Goal: Obtain resource: Download file/media

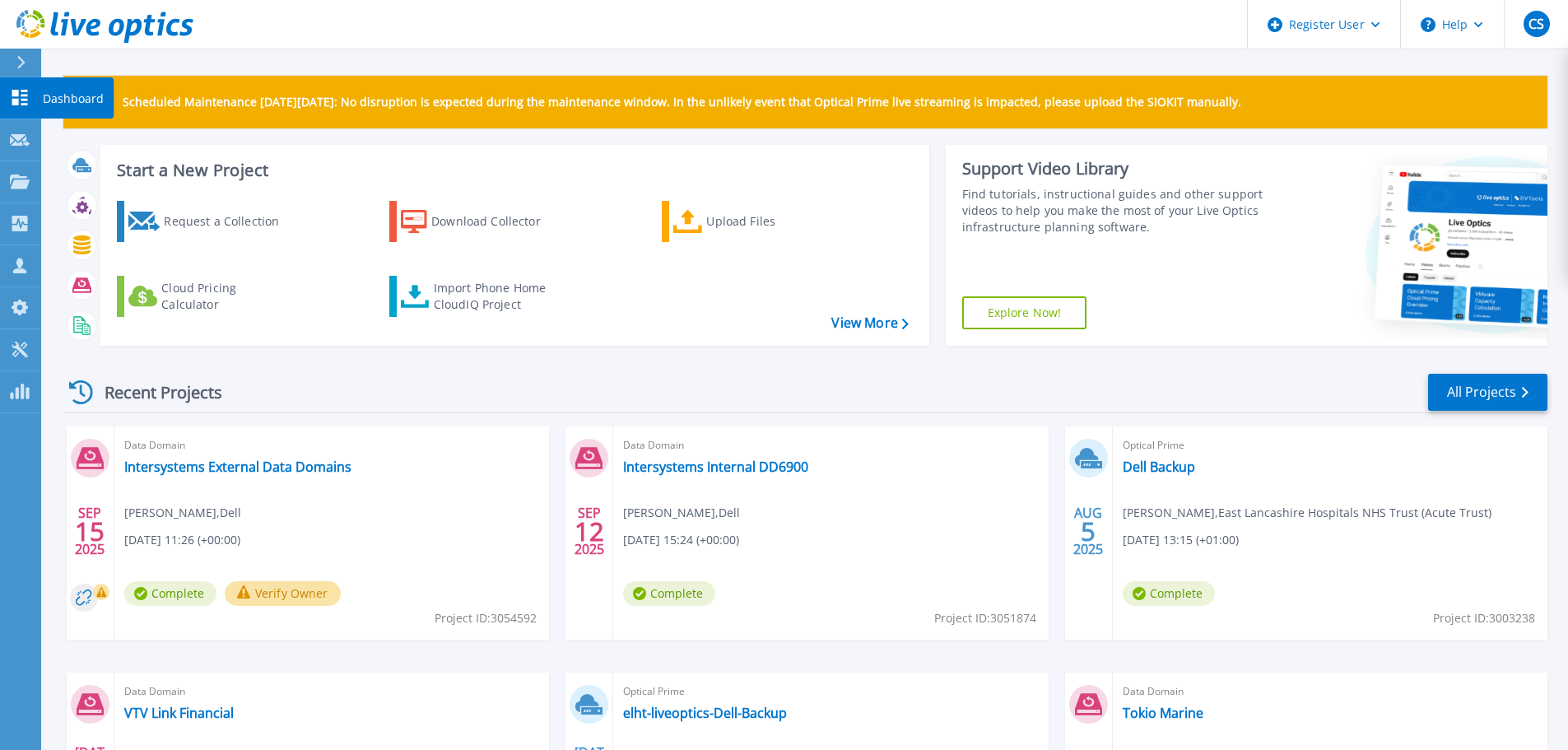
click at [16, 97] on icon at bounding box center [20, 97] width 16 height 16
click at [692, 471] on link "Intersystems Internal DD6900" at bounding box center [715, 467] width 185 height 17
click at [732, 470] on link "Intersystems Internal DD6900" at bounding box center [715, 467] width 185 height 17
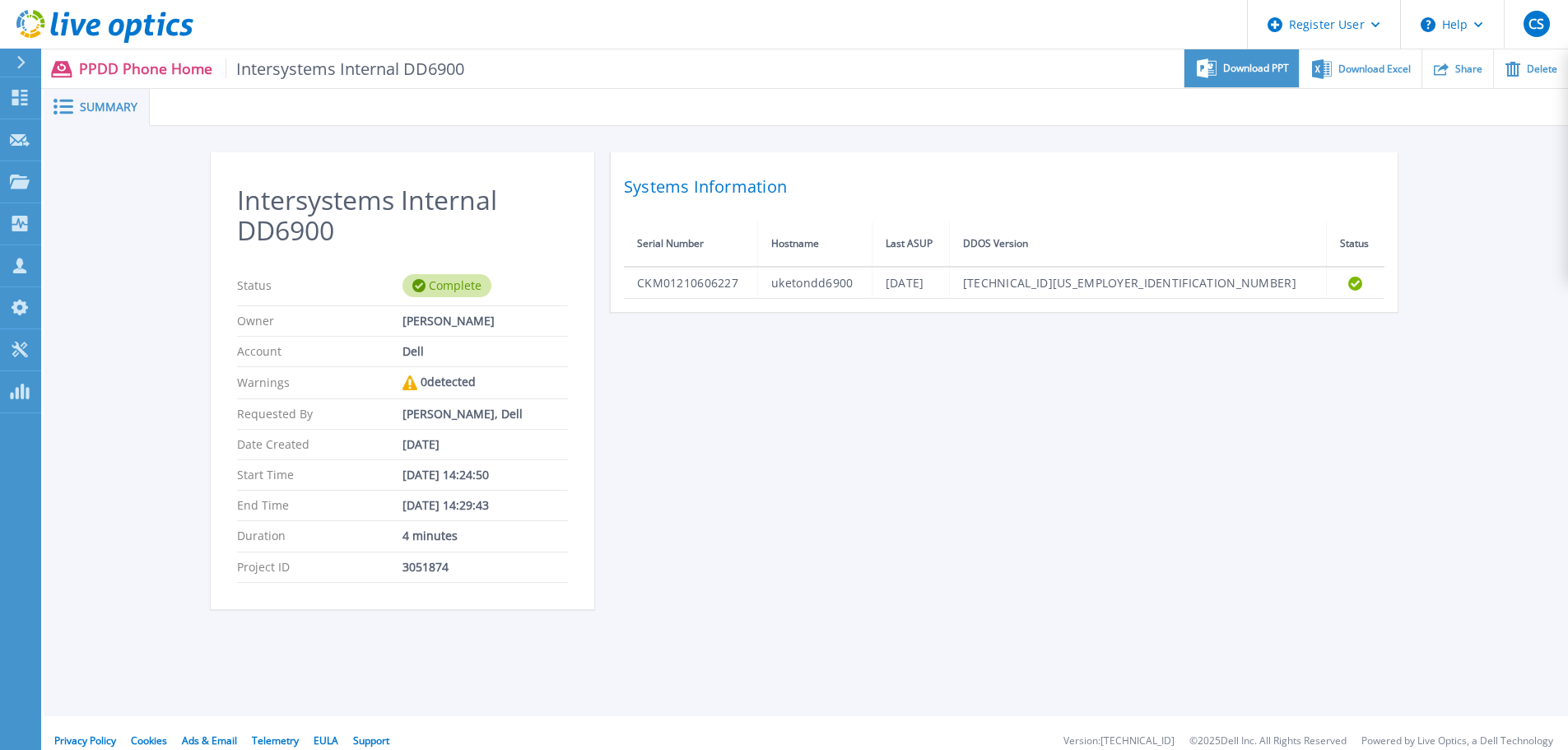
click at [1231, 71] on span "Download PPT" at bounding box center [1255, 68] width 66 height 10
click at [1379, 67] on span "Download Excel" at bounding box center [1374, 68] width 73 height 10
click at [18, 95] on icon at bounding box center [20, 97] width 16 height 16
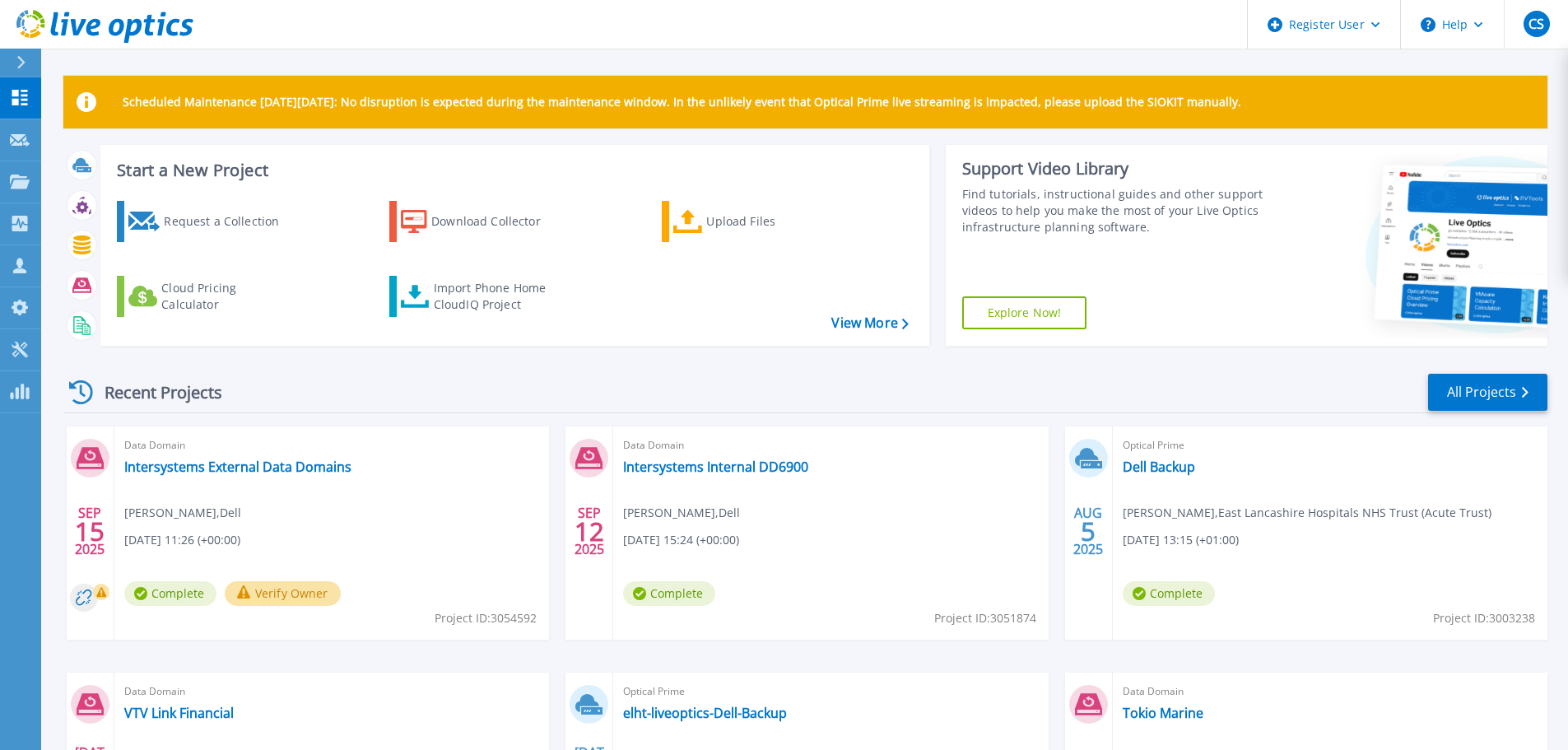
click at [494, 500] on div "Data Domain Intersystems External Data Domains Chris Strong , Dell 09/15/2025, …" at bounding box center [331, 532] width 435 height 213
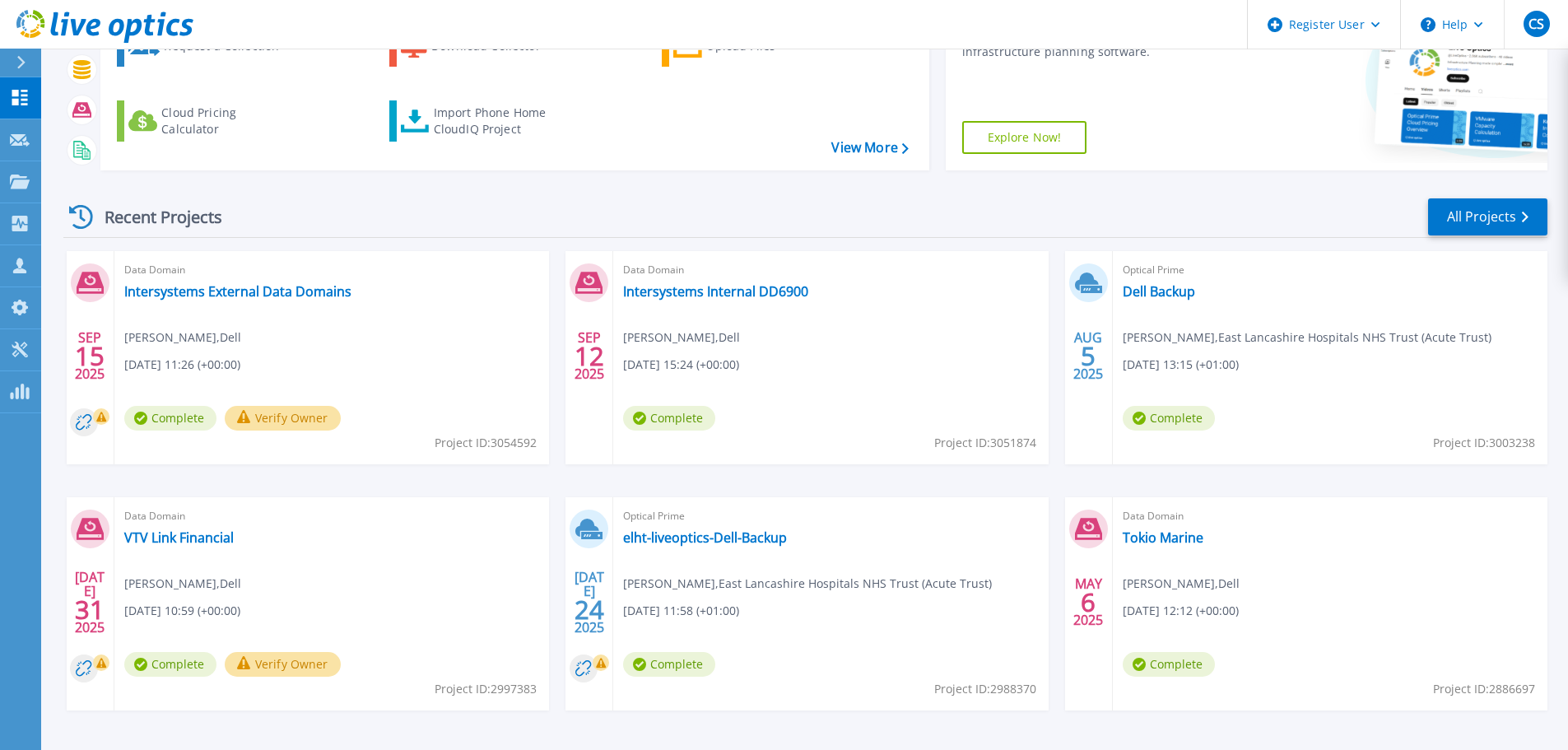
scroll to position [176, 0]
click at [308, 291] on link "Intersystems External Data Domains" at bounding box center [237, 290] width 228 height 17
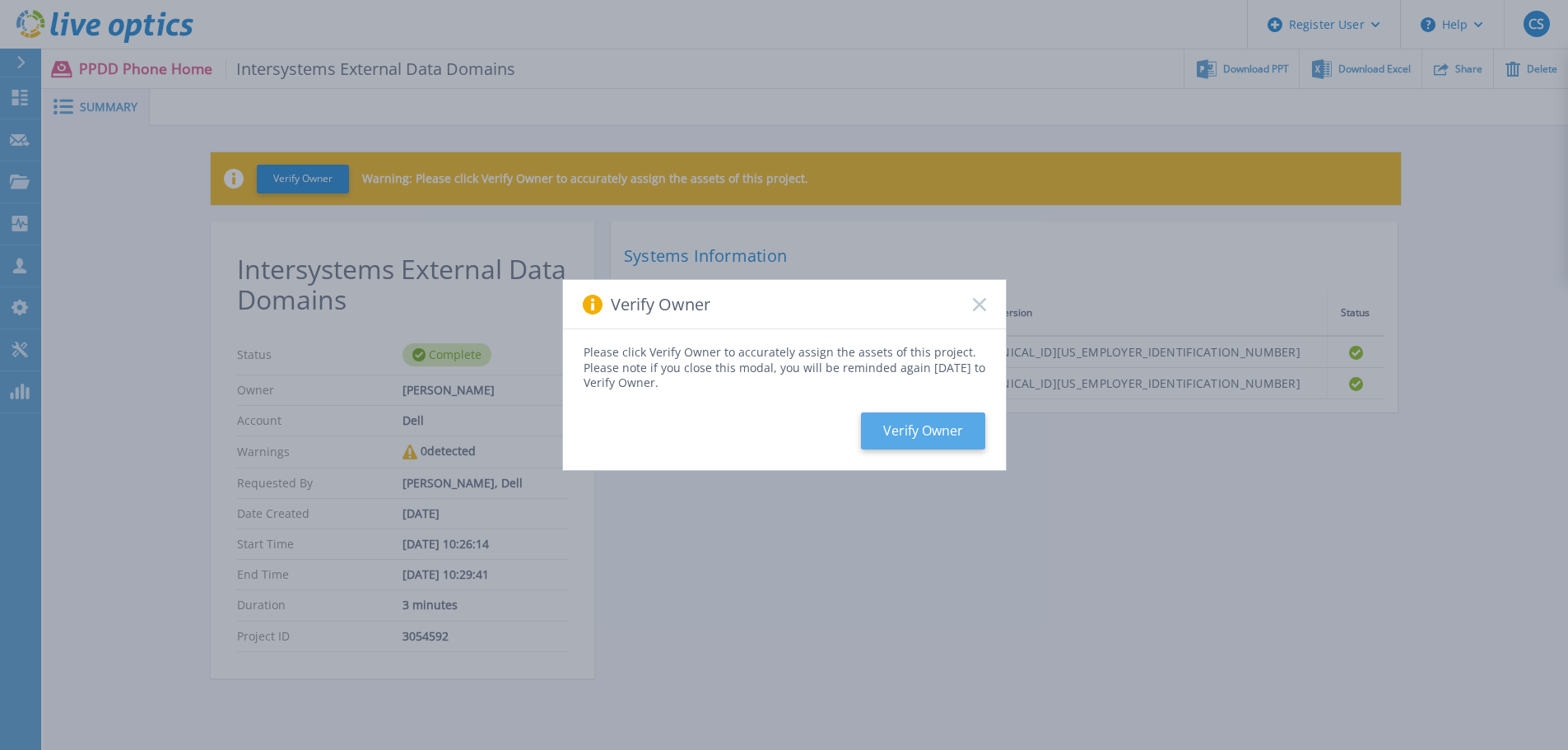
click at [938, 424] on button "Verify Owner" at bounding box center [923, 431] width 124 height 37
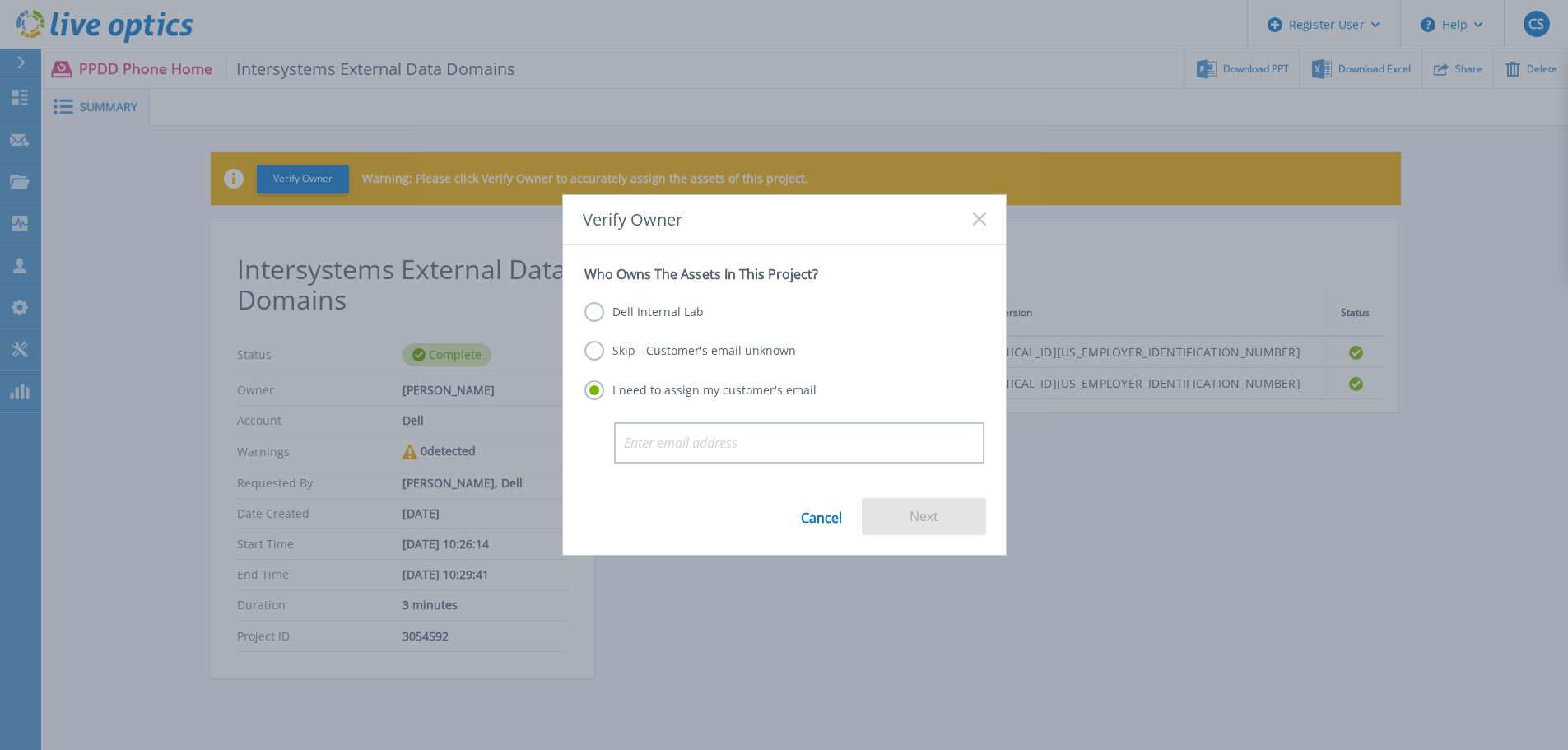
click at [597, 311] on label "Dell Internal Lab" at bounding box center [644, 312] width 120 height 19
click at [0, 0] on input "Dell Internal Lab" at bounding box center [0, 0] width 0 height 0
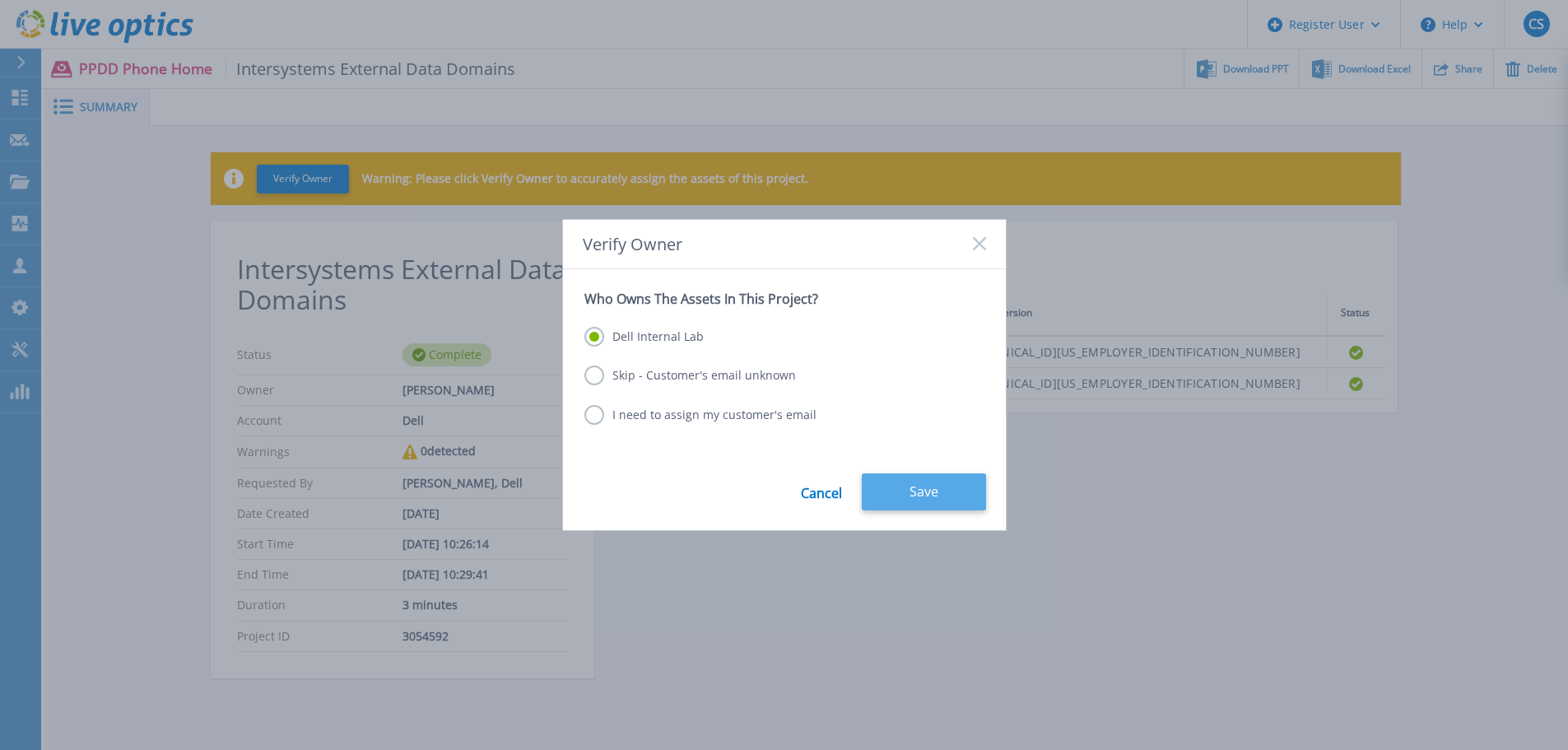
click at [931, 487] on button "Save" at bounding box center [923, 491] width 124 height 37
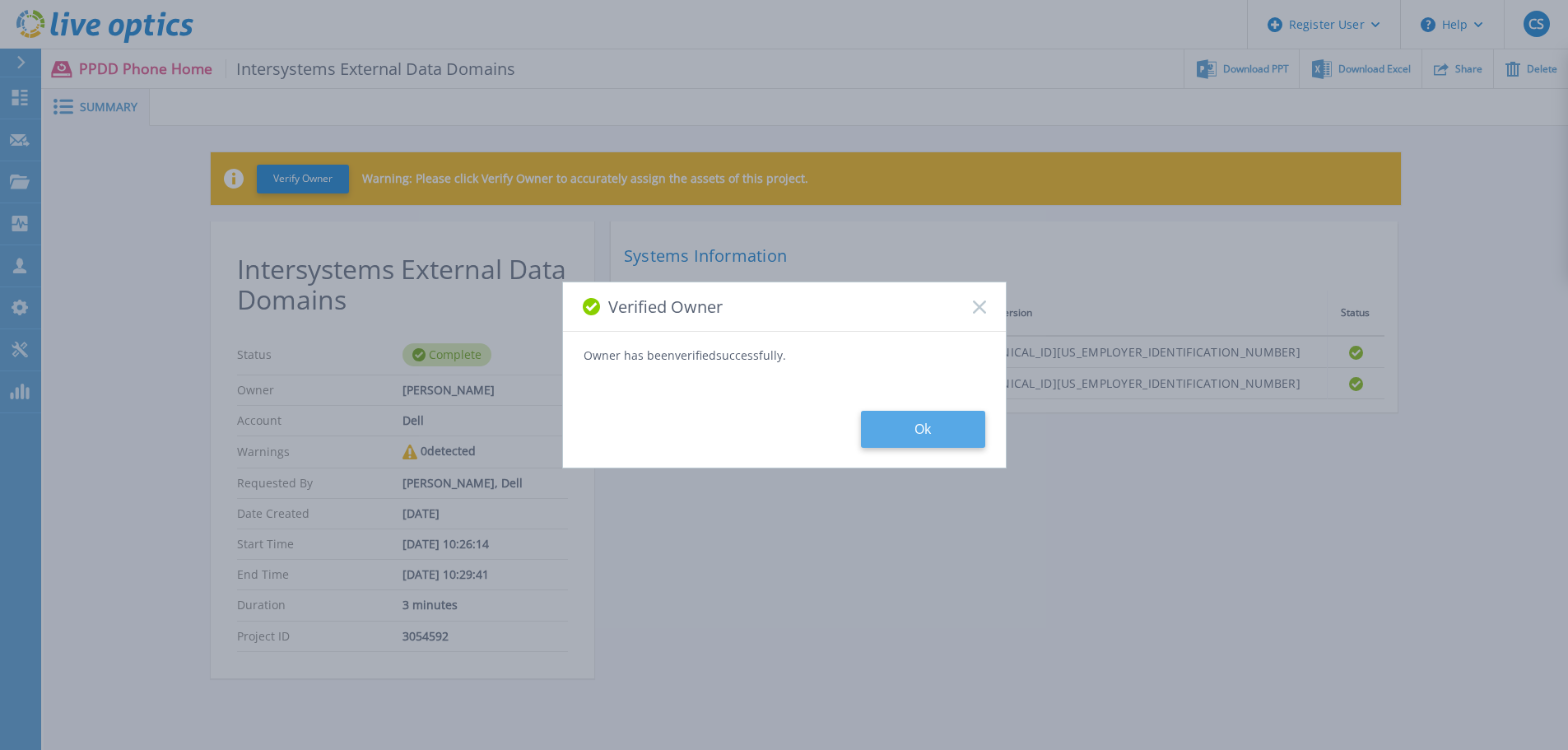
click at [934, 433] on button "Ok" at bounding box center [923, 429] width 124 height 37
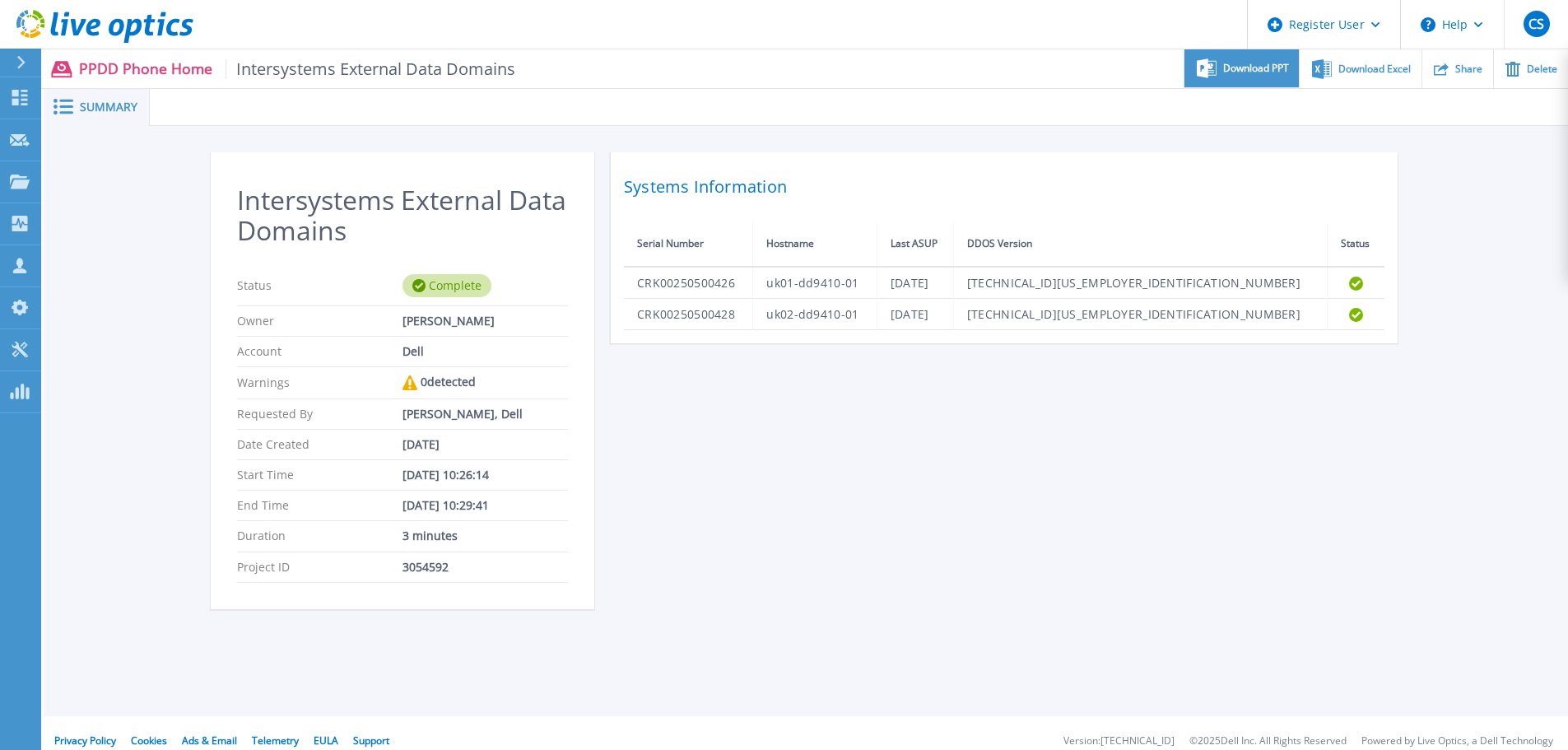
click at [1231, 64] on span "Download PPT" at bounding box center [1255, 68] width 66 height 10
click at [1368, 70] on span "Download Excel" at bounding box center [1374, 68] width 73 height 10
click at [23, 97] on icon at bounding box center [20, 97] width 16 height 16
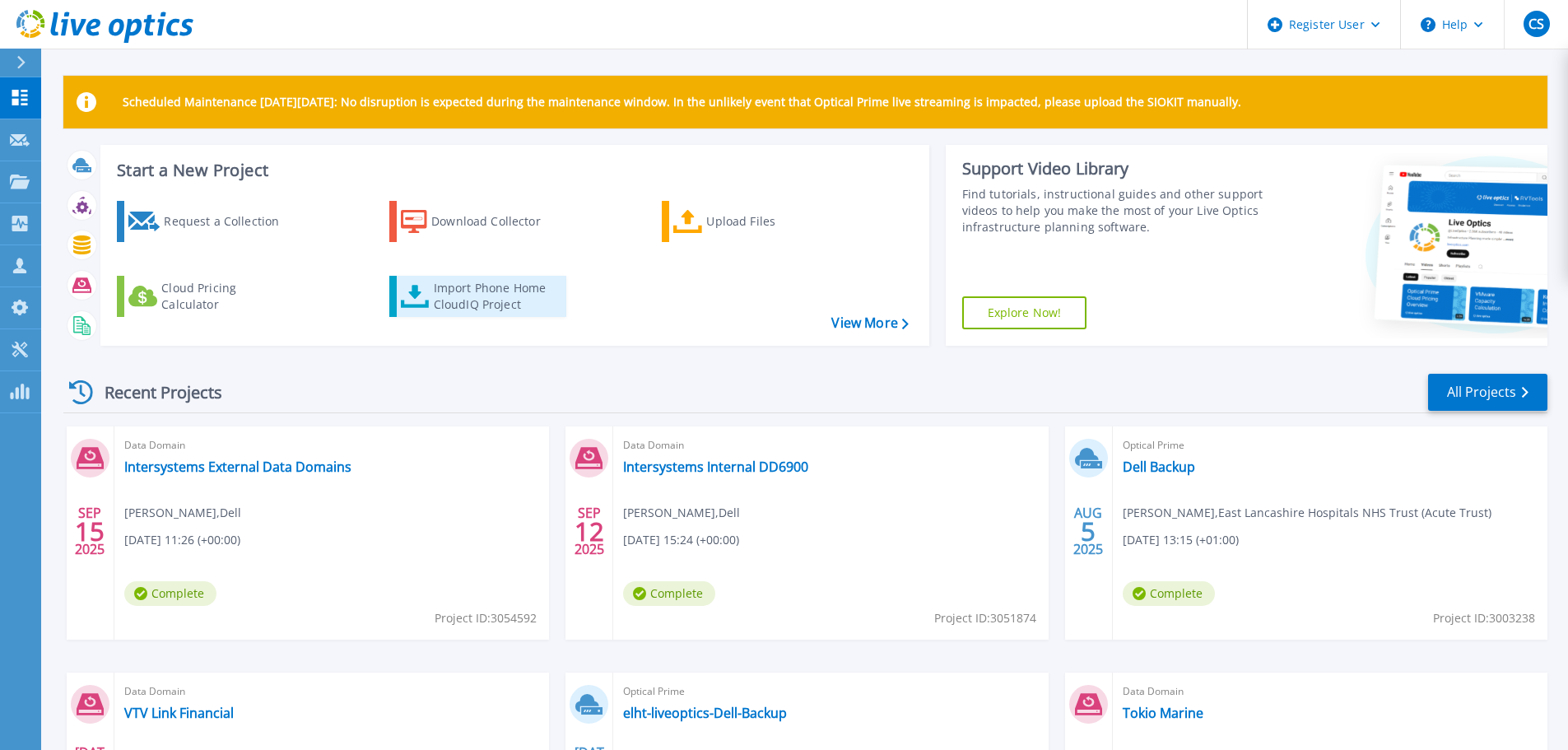
click at [480, 294] on div "Import Phone Home CloudIQ Project" at bounding box center [498, 296] width 128 height 33
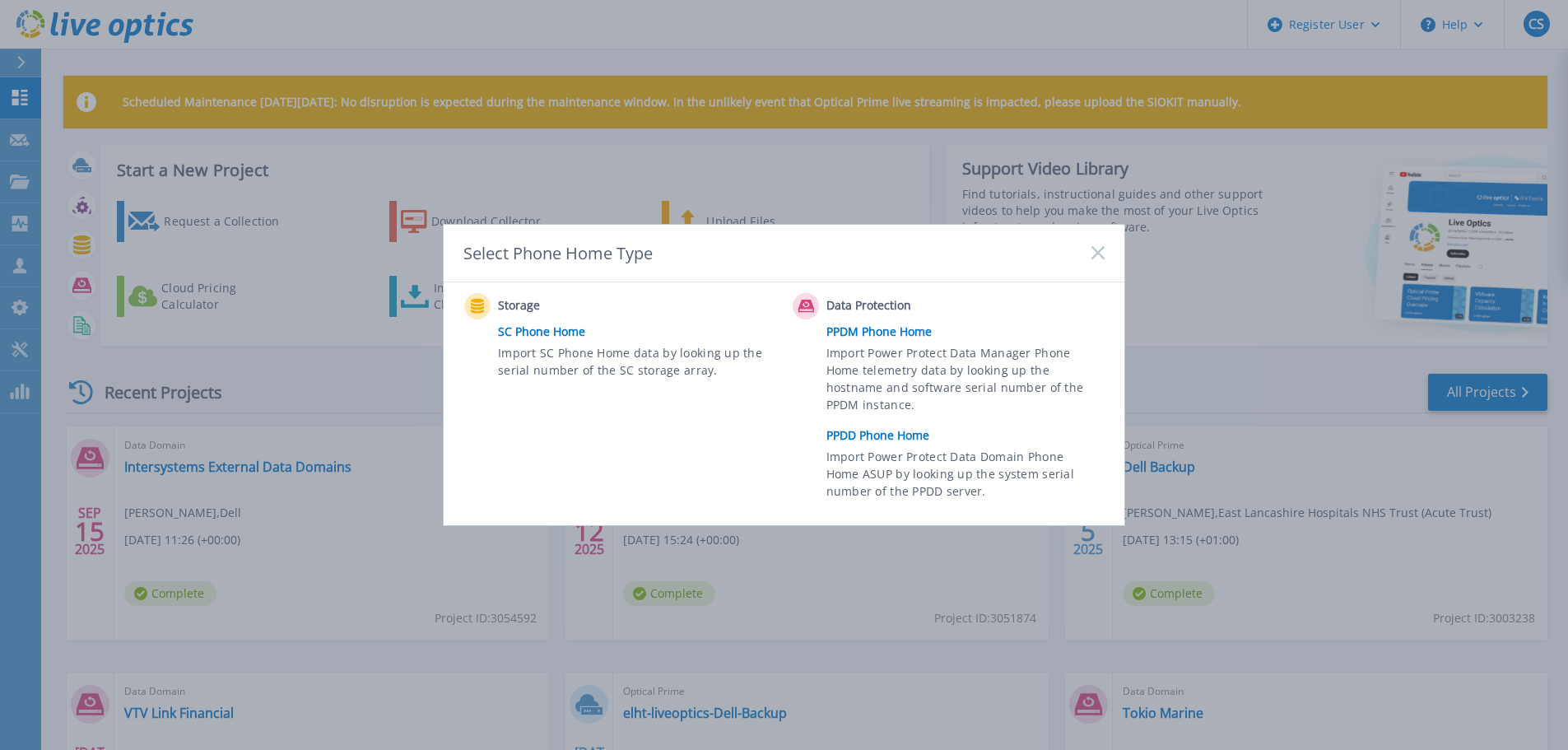
click at [893, 434] on link "PPDD Phone Home" at bounding box center [969, 436] width 286 height 25
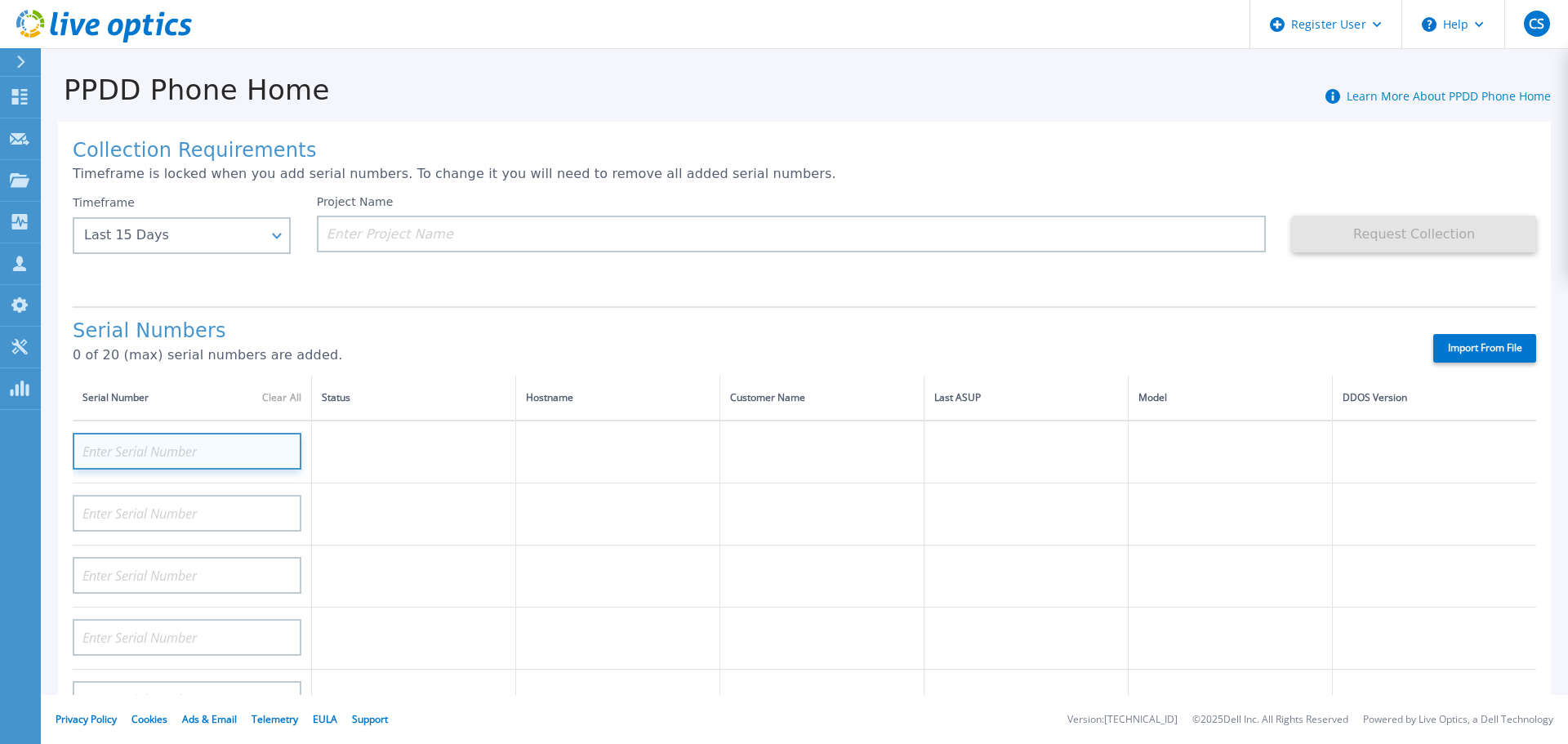
click at [199, 443] on input at bounding box center [187, 451] width 229 height 37
paste input "CRK00250500426"
type input "CRK00250500426"
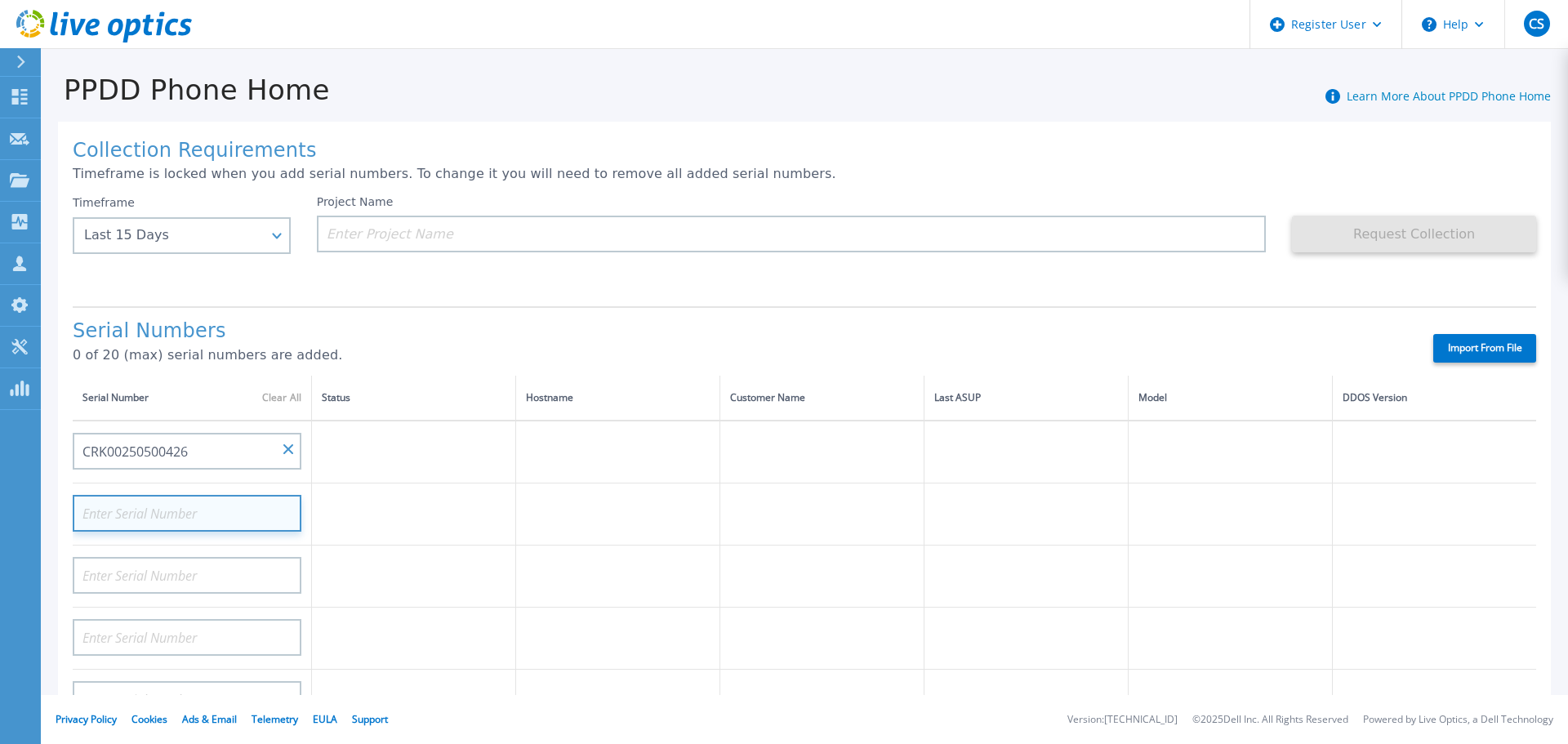
click at [190, 516] on input at bounding box center [187, 513] width 229 height 37
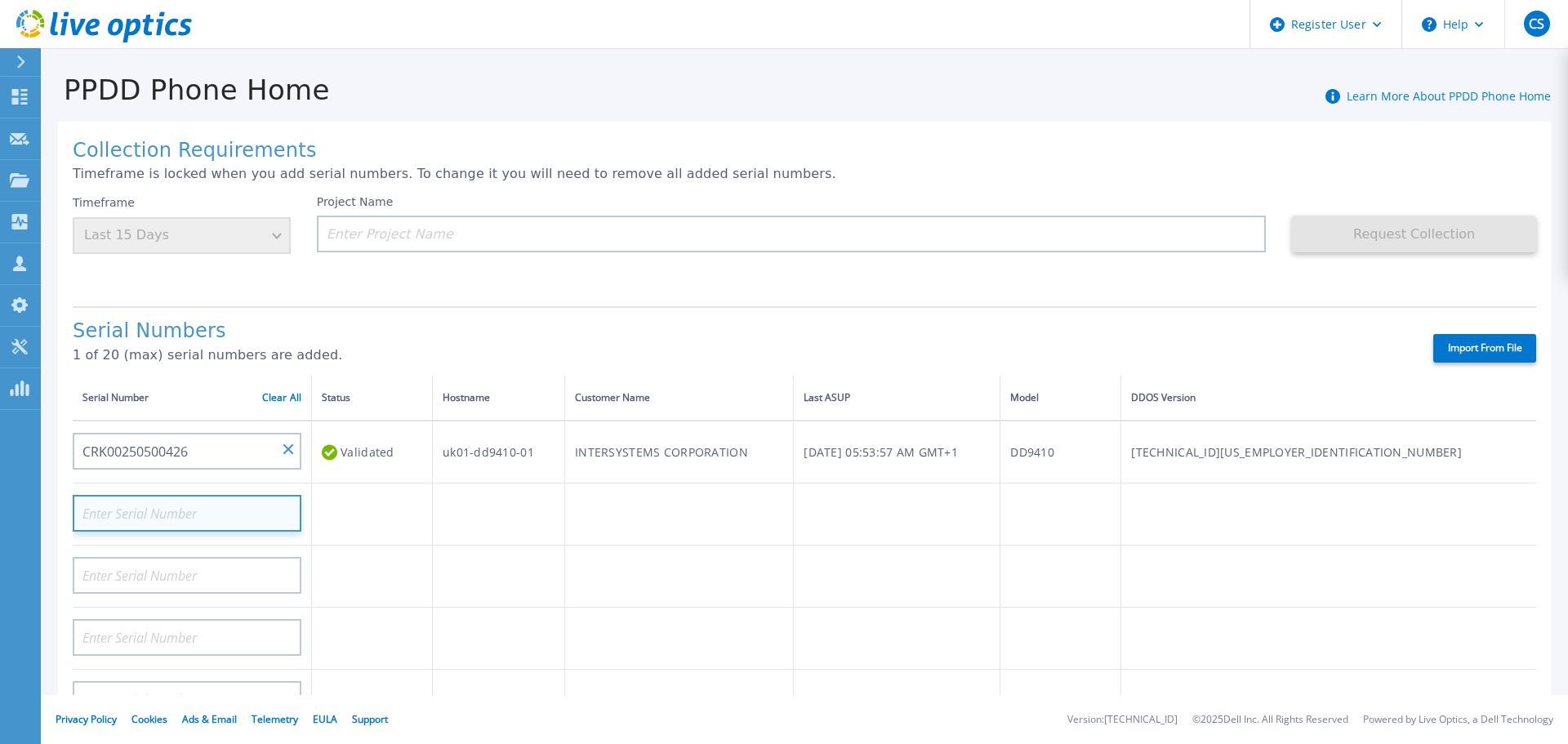
click at [206, 518] on input at bounding box center [187, 513] width 229 height 37
paste input "CRK00250500428"
type input "CRK00250500428"
click at [417, 583] on td at bounding box center [373, 576] width 121 height 62
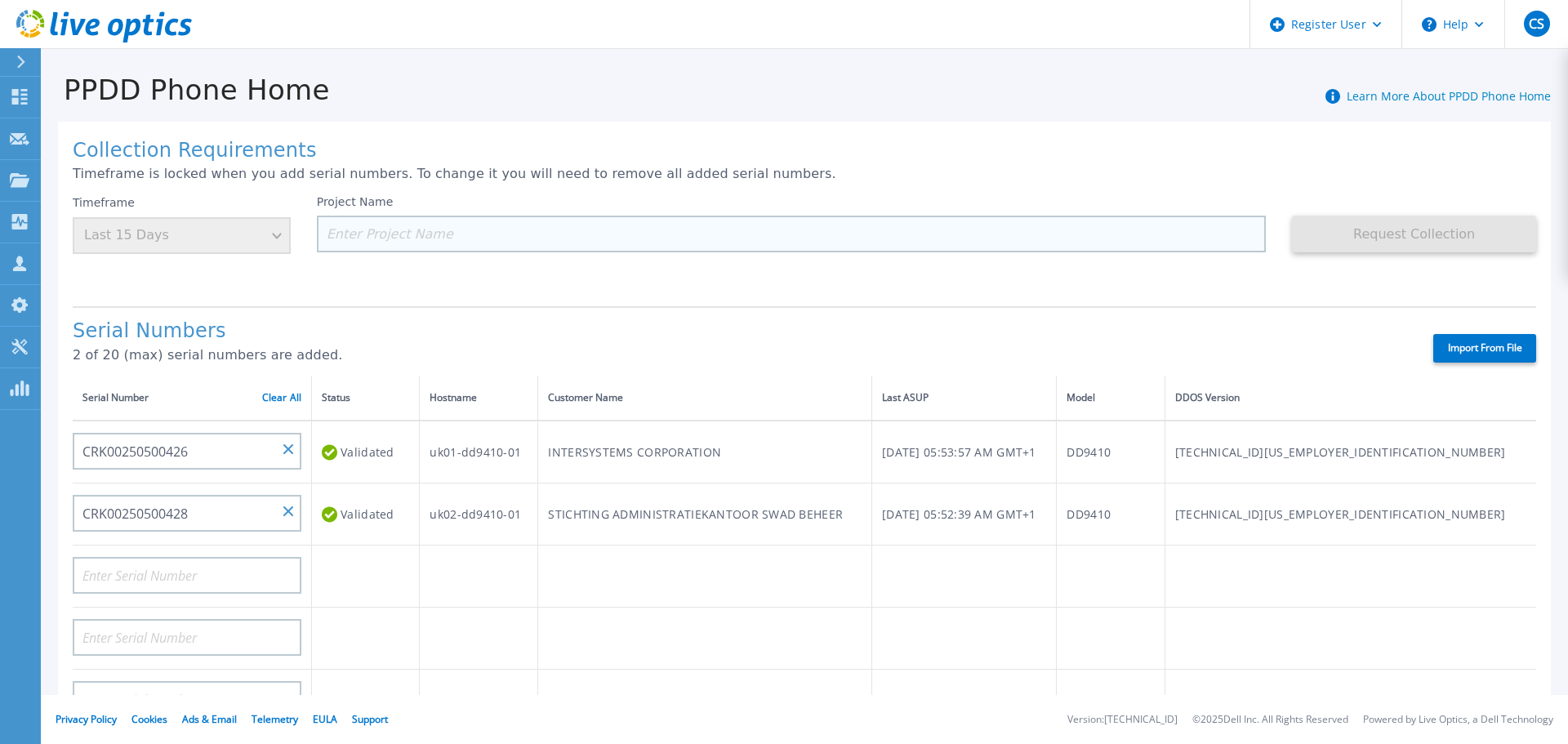
click at [376, 235] on input at bounding box center [792, 234] width 950 height 37
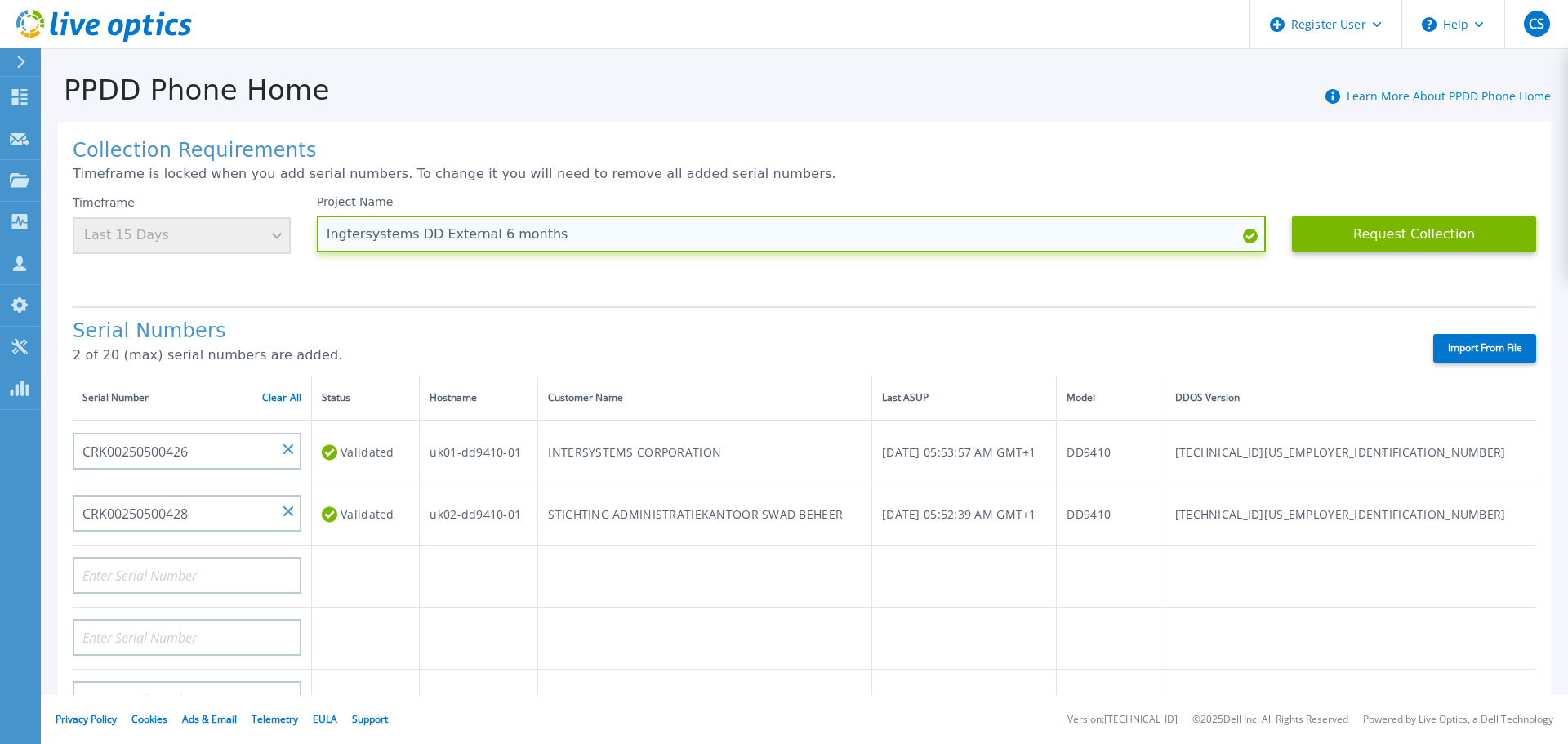
click at [342, 237] on input "Ingtersystems DD External 6 months" at bounding box center [792, 234] width 950 height 37
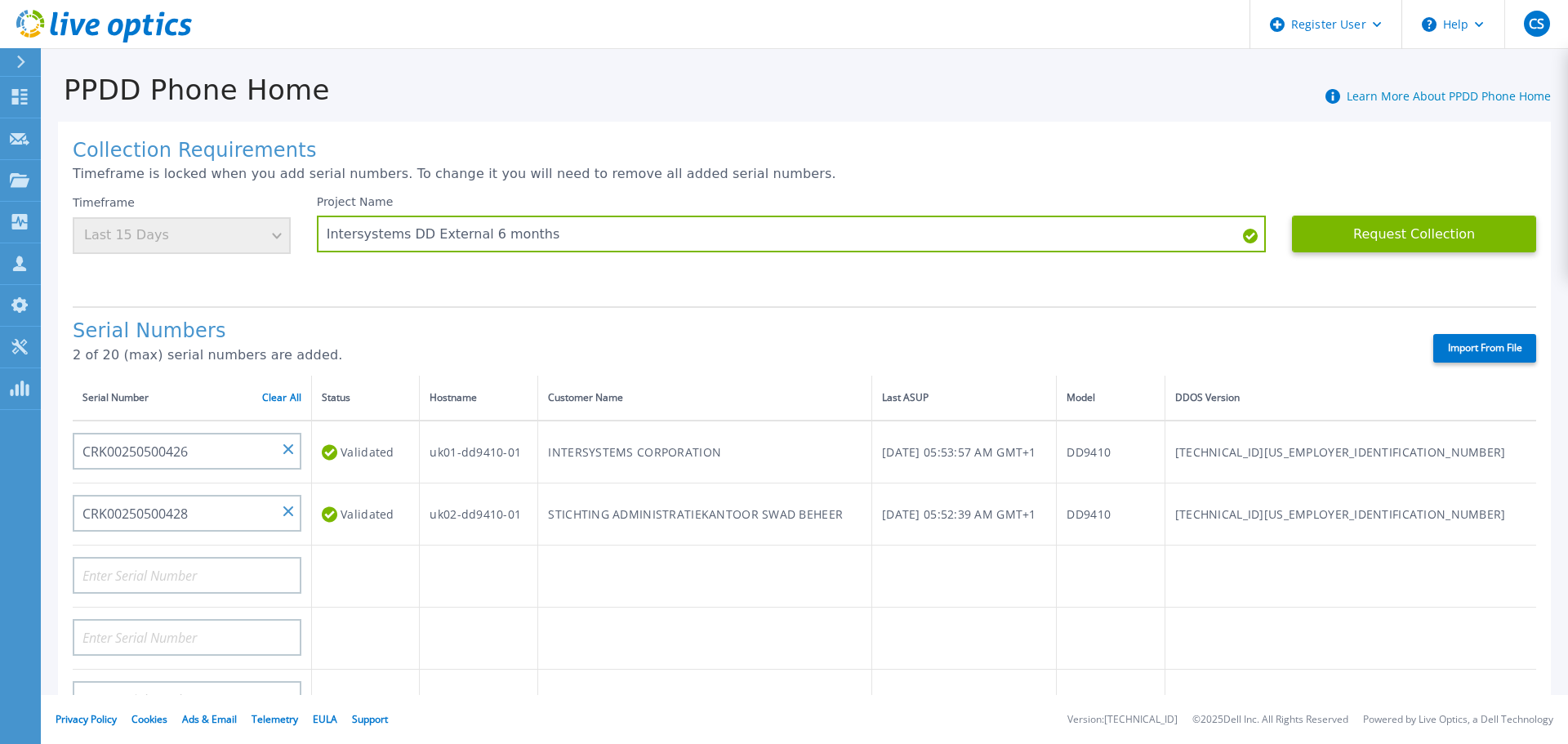
click at [272, 237] on div "Timeframe Last 15 Days" at bounding box center [182, 224] width 218 height 59
click at [237, 235] on div "Timeframe Last 15 Days" at bounding box center [182, 224] width 218 height 59
drag, startPoint x: 584, startPoint y: 233, endPoint x: 371, endPoint y: 271, distance: 216.4
click at [371, 271] on div "Project Name Intersystems DD External 6 months" at bounding box center [805, 244] width 976 height 98
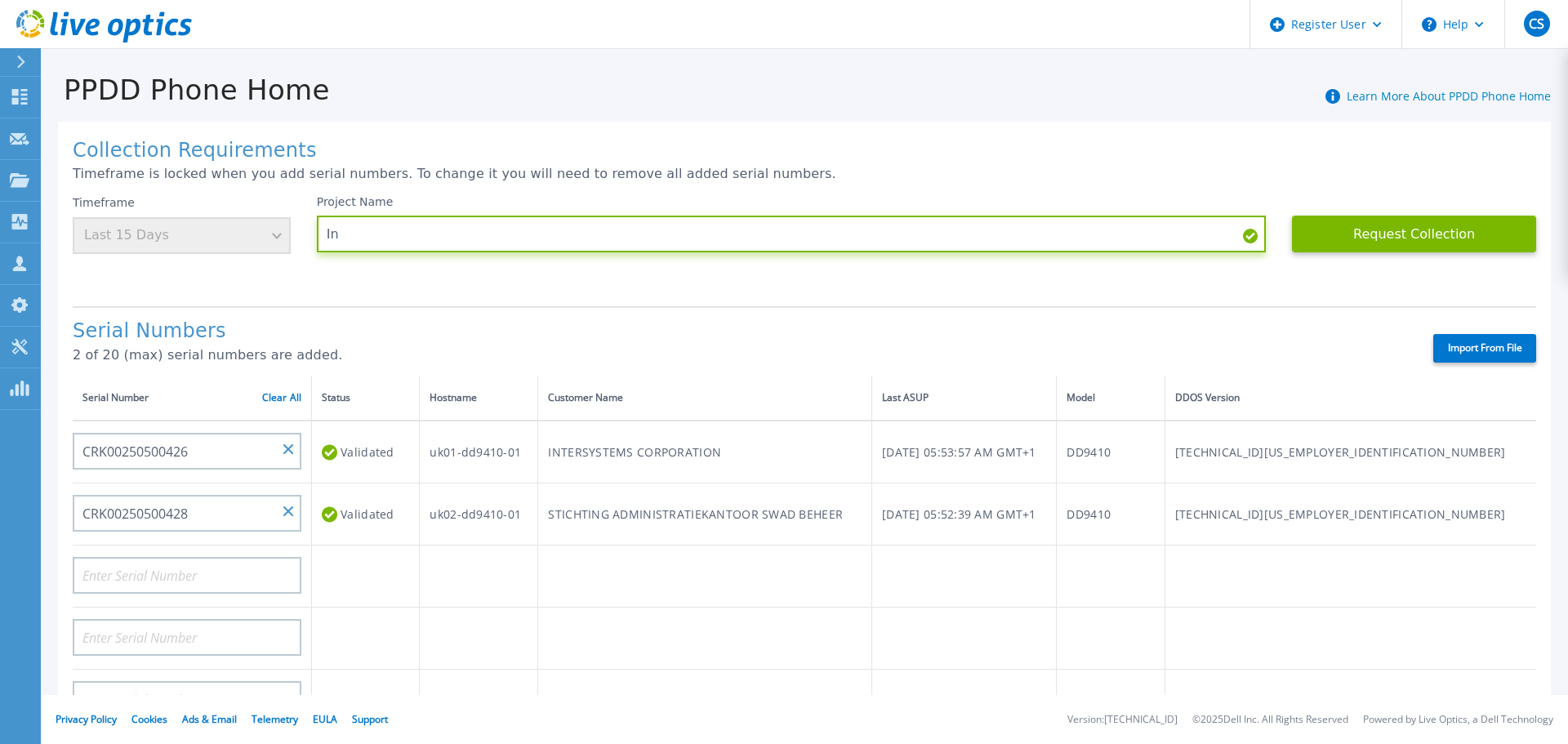
type input "I"
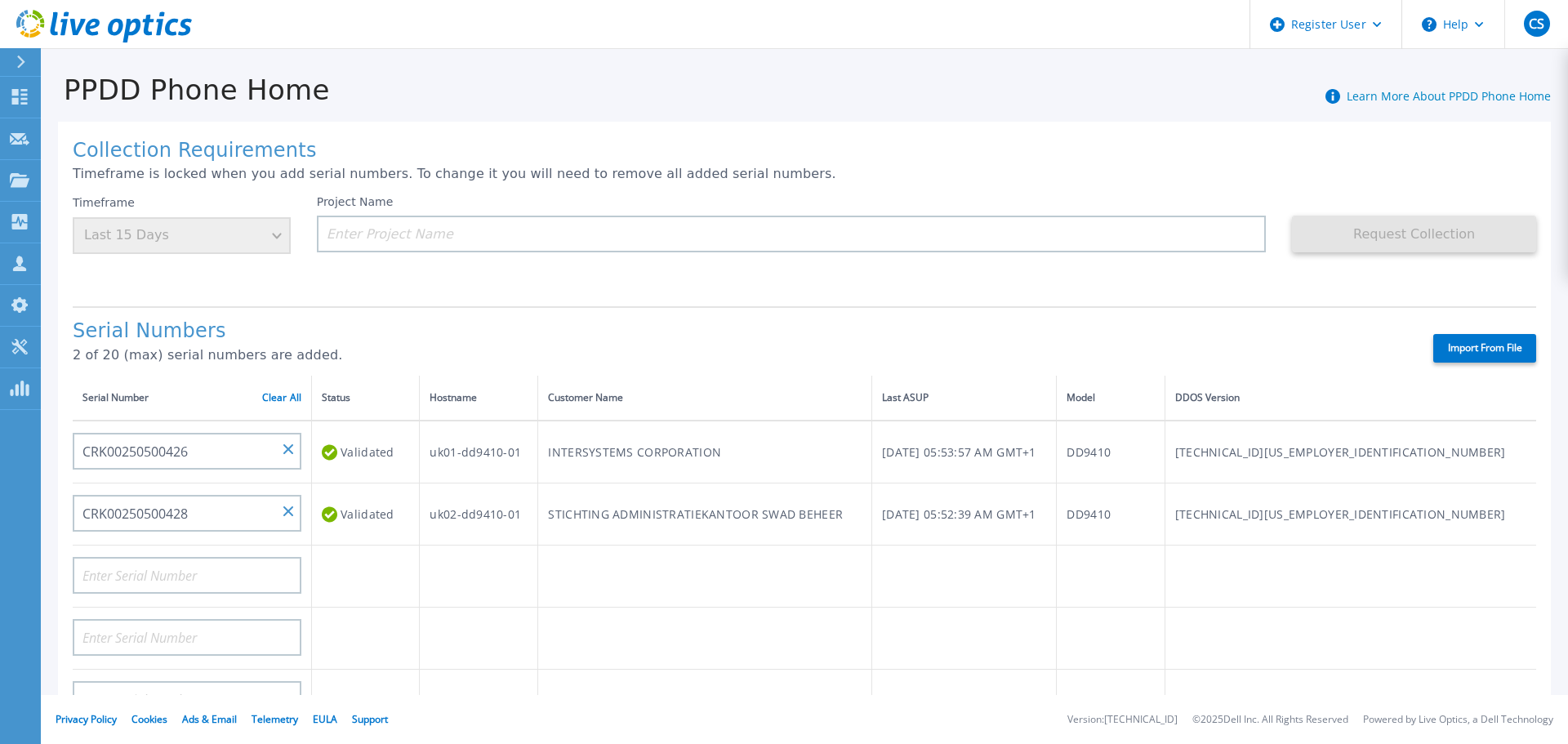
click at [270, 237] on div "Timeframe Last 15 Days" at bounding box center [182, 224] width 218 height 59
click at [178, 175] on p "Timeframe is locked when you add serial numbers. To change it you will need to …" at bounding box center [805, 174] width 1464 height 15
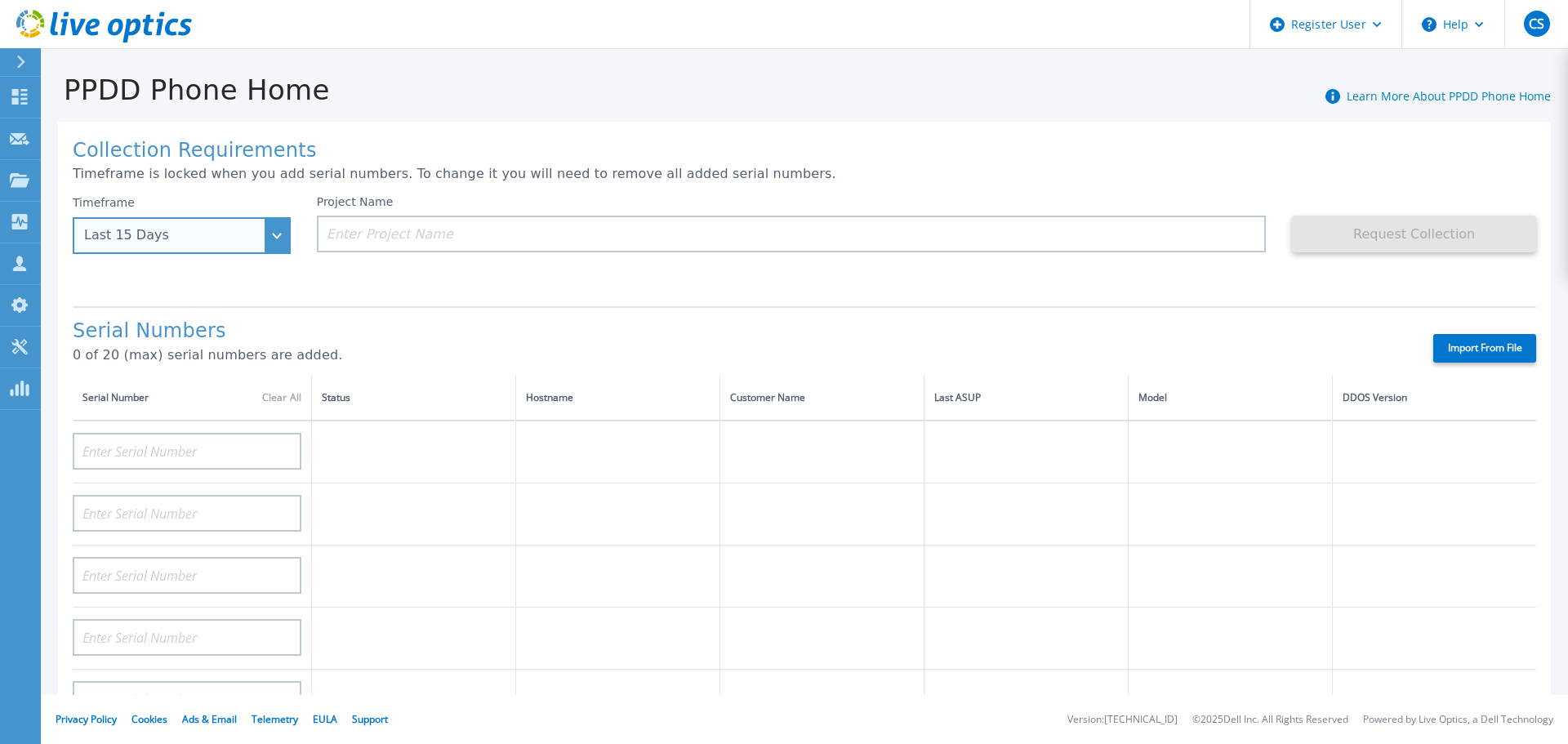
click at [272, 242] on div "Last 15 Days" at bounding box center [182, 235] width 218 height 37
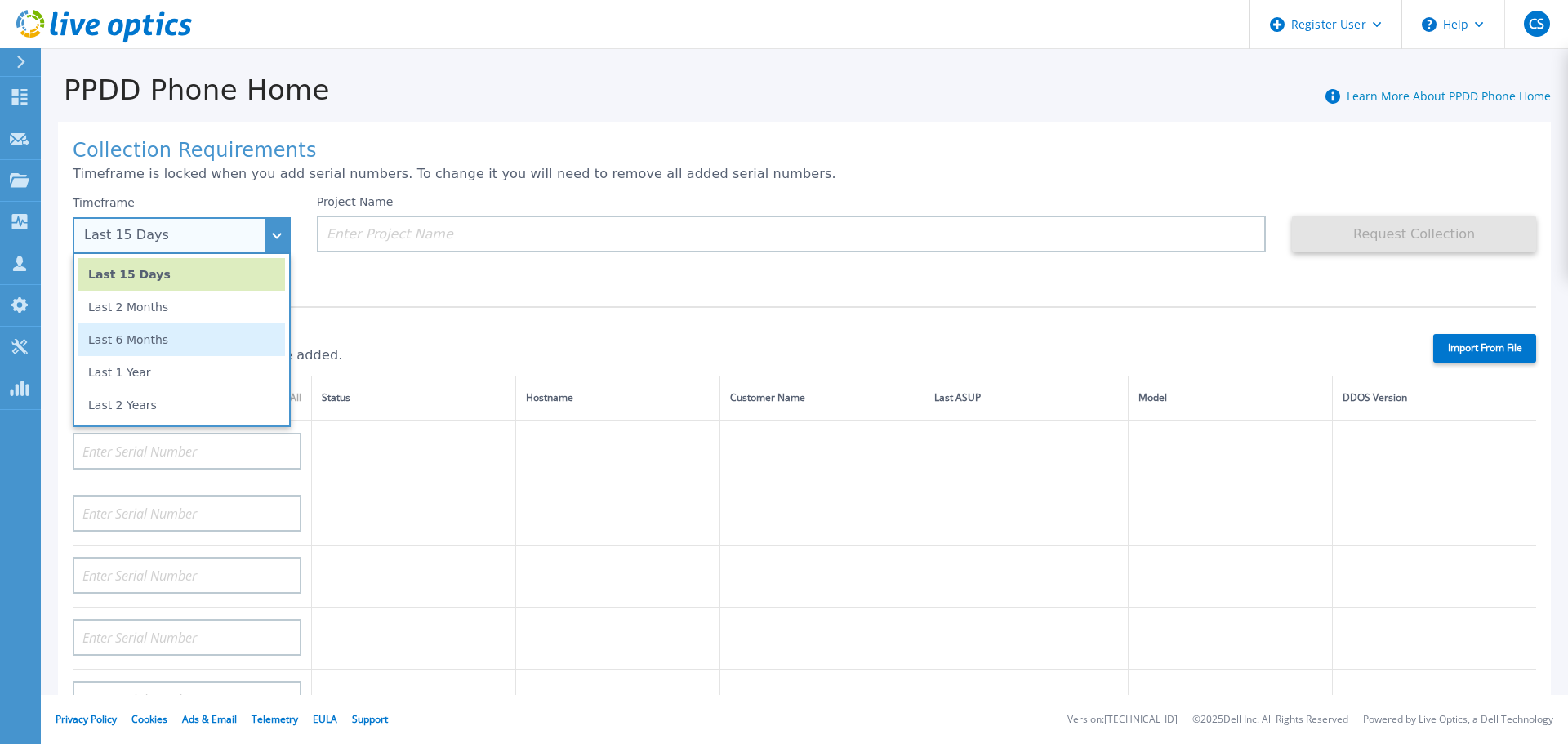
click at [204, 338] on li "Last 6 Months" at bounding box center [181, 339] width 207 height 33
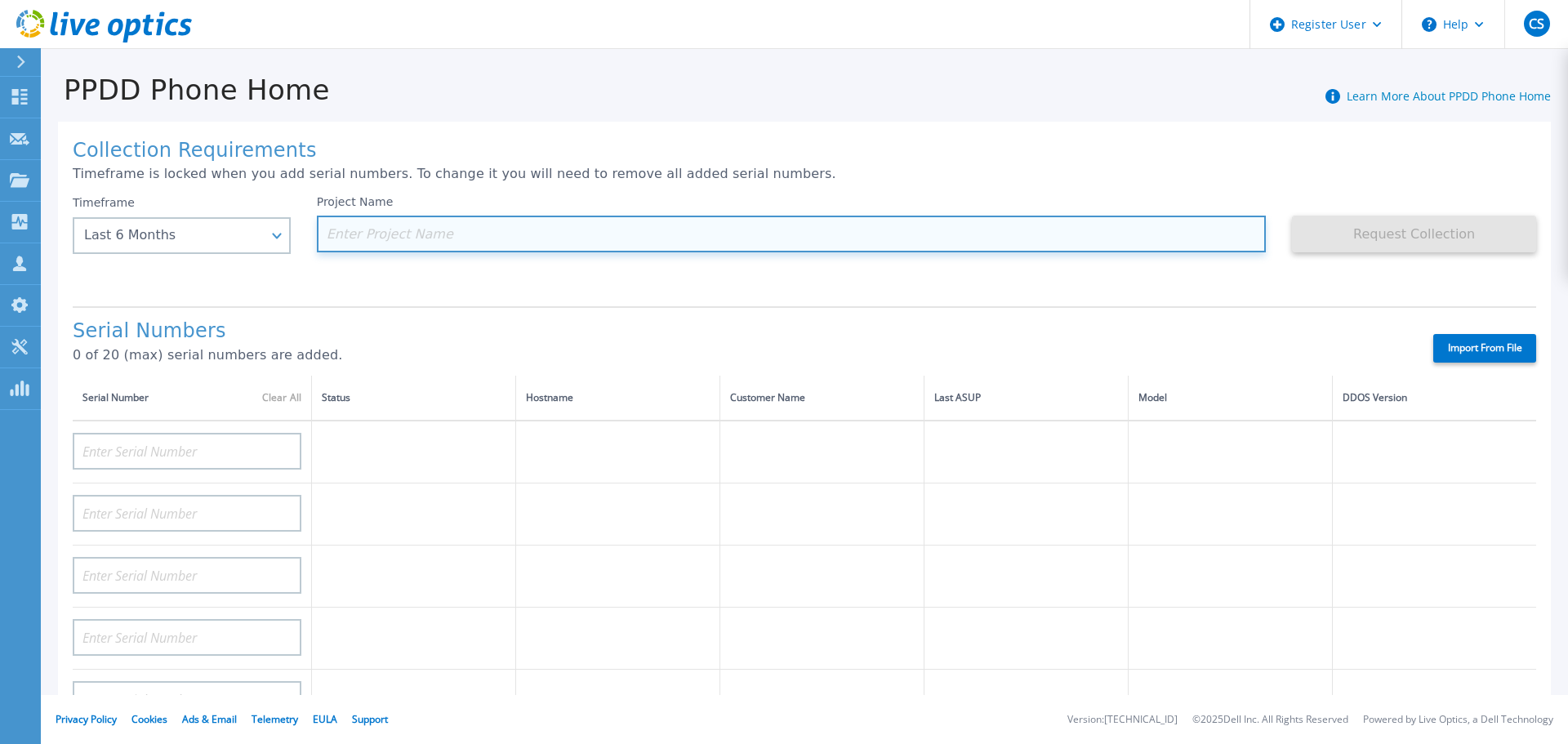
click at [392, 235] on input at bounding box center [792, 234] width 950 height 37
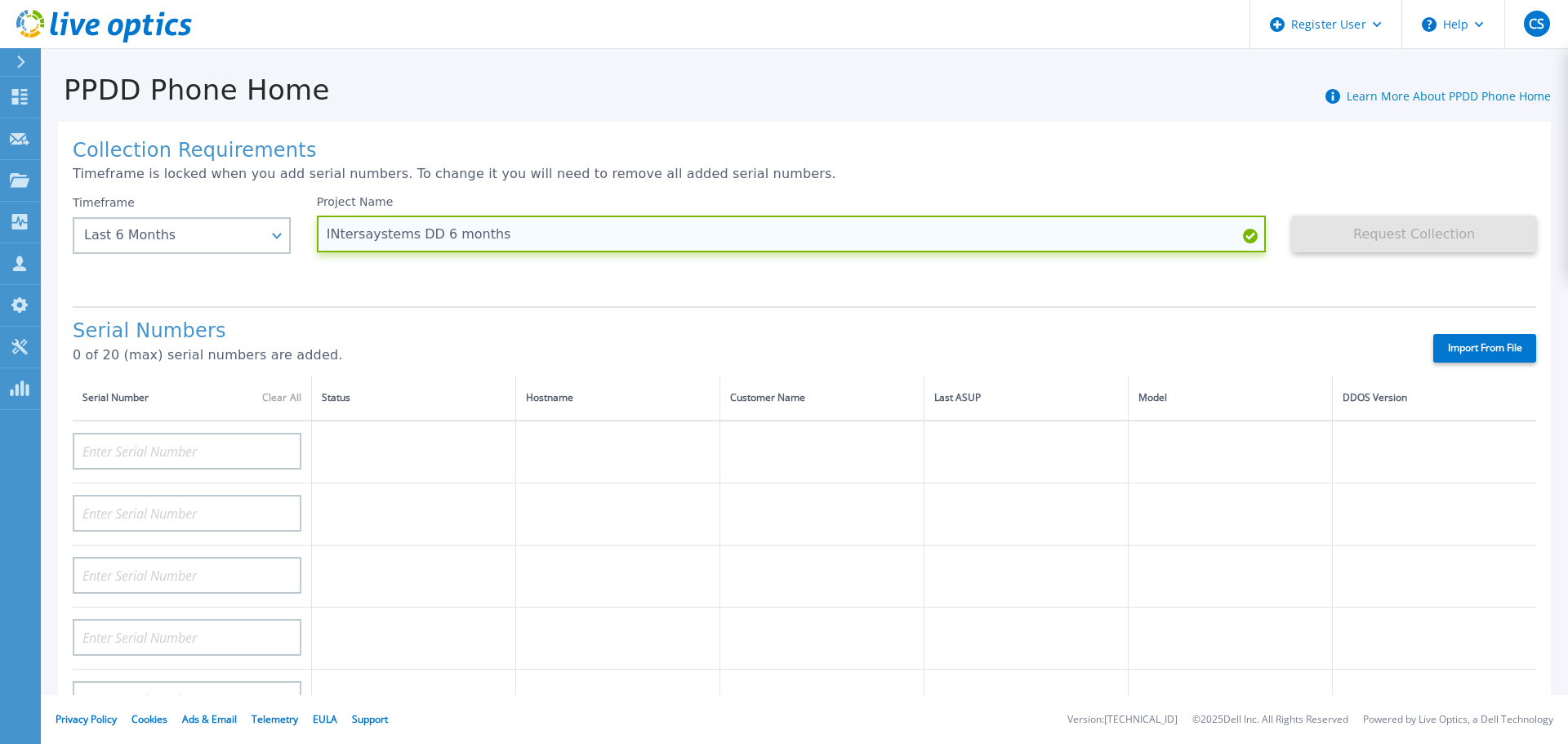
click at [335, 235] on input "INtersaystems DD 6 months" at bounding box center [792, 234] width 950 height 37
type input "Intersystems DD 6 months"
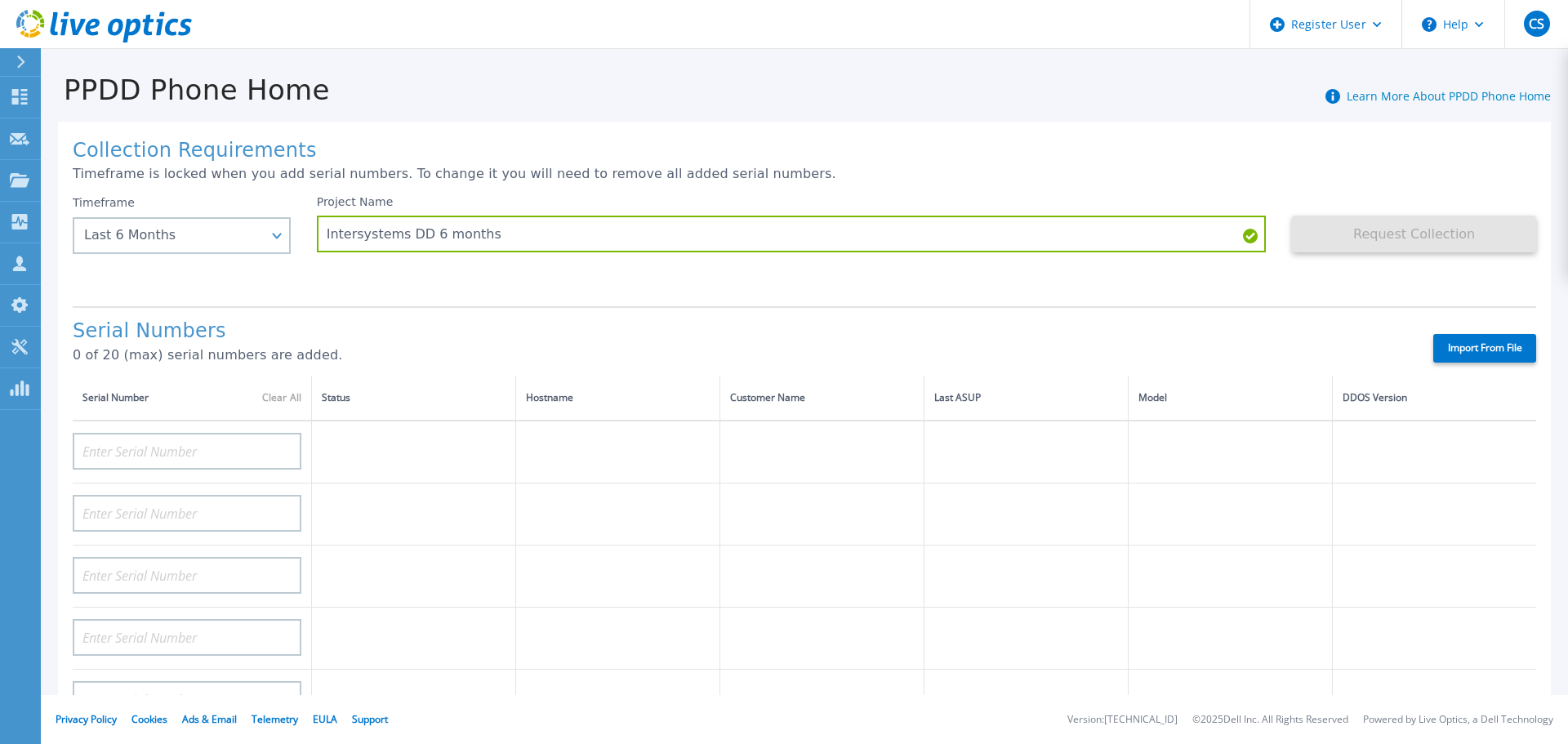
click at [414, 285] on div "Project Name Intersystems DD 6 months" at bounding box center [805, 244] width 976 height 98
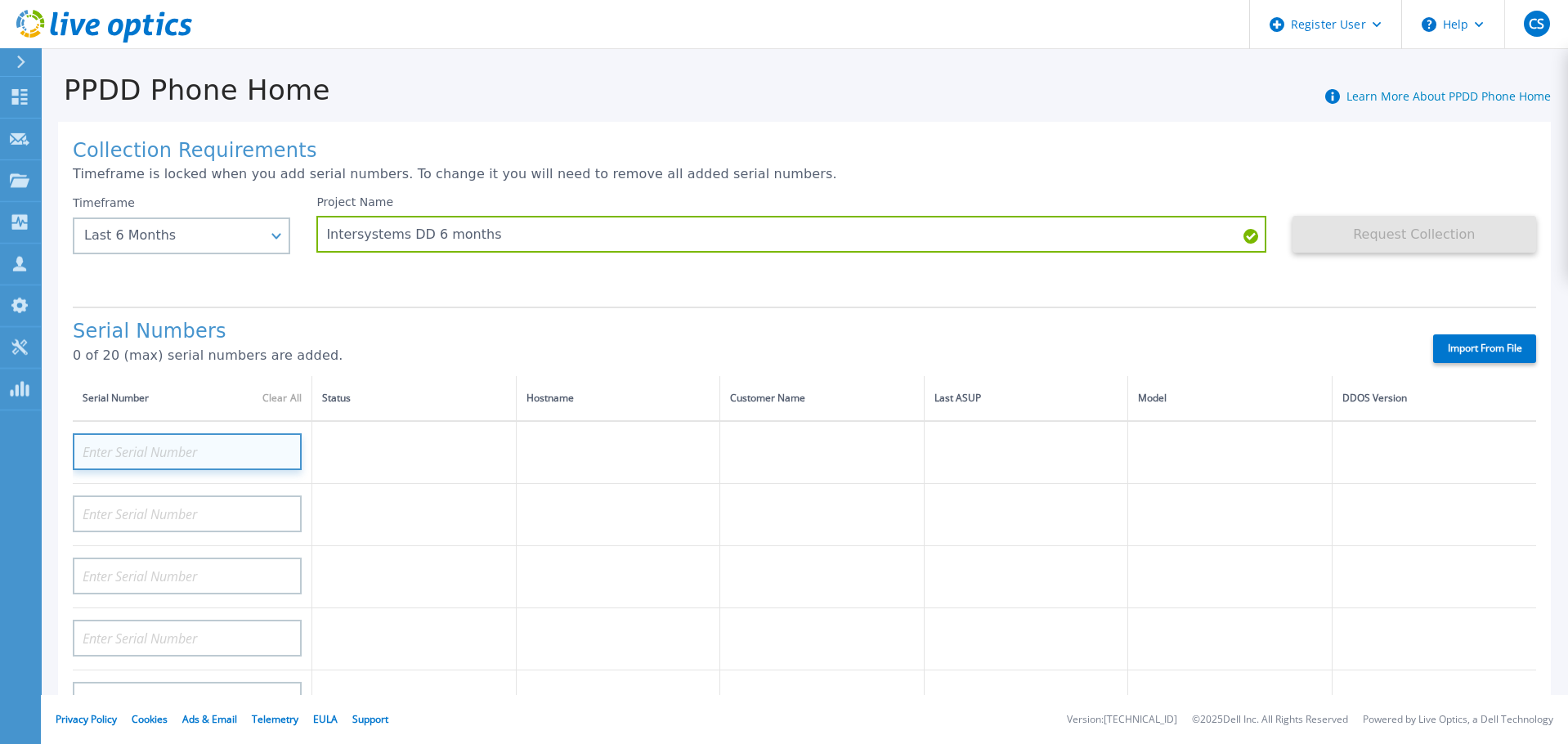
click at [189, 442] on input at bounding box center [187, 452] width 229 height 37
paste input "CRK00250500426"
type input "CRK00250500426"
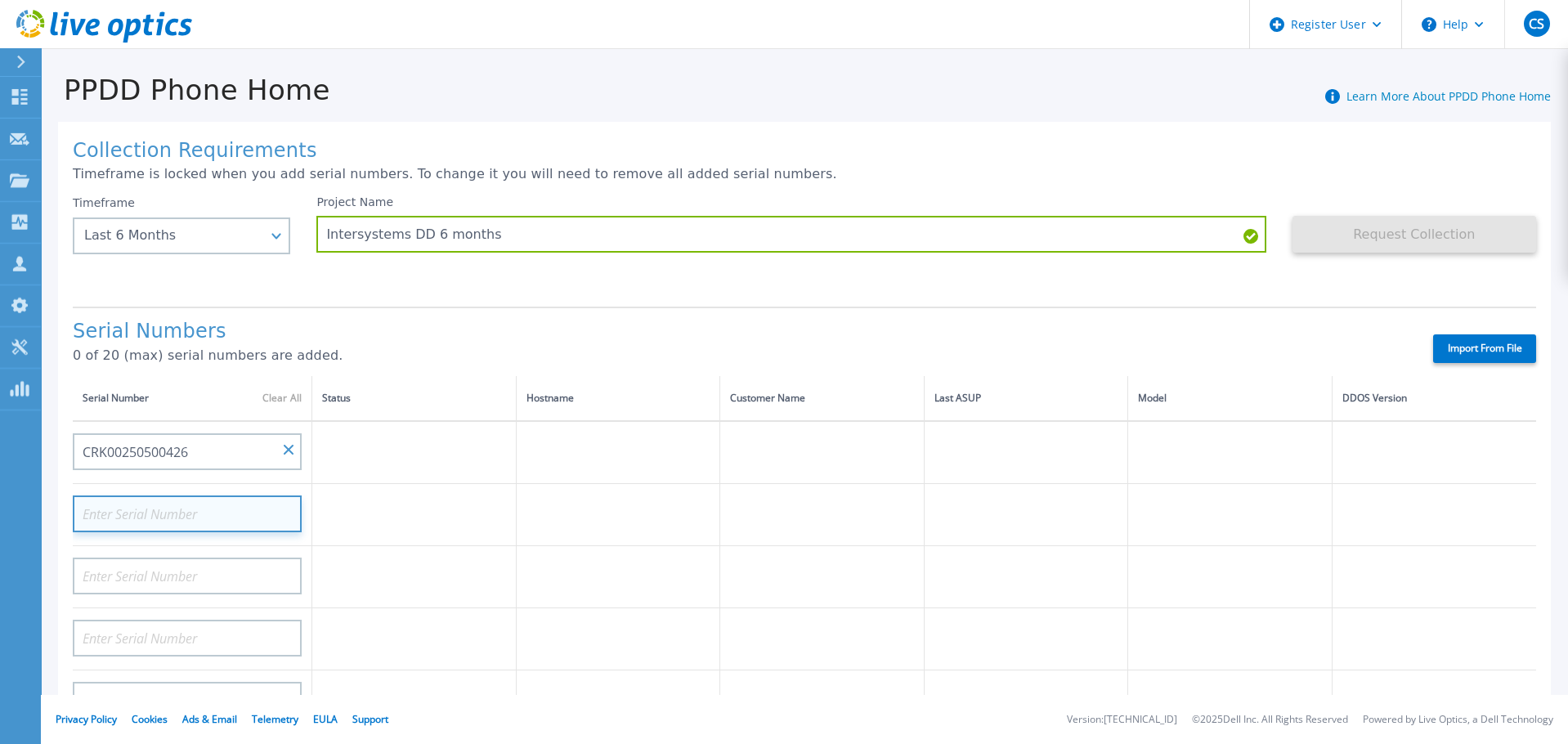
click at [207, 521] on input at bounding box center [187, 514] width 229 height 37
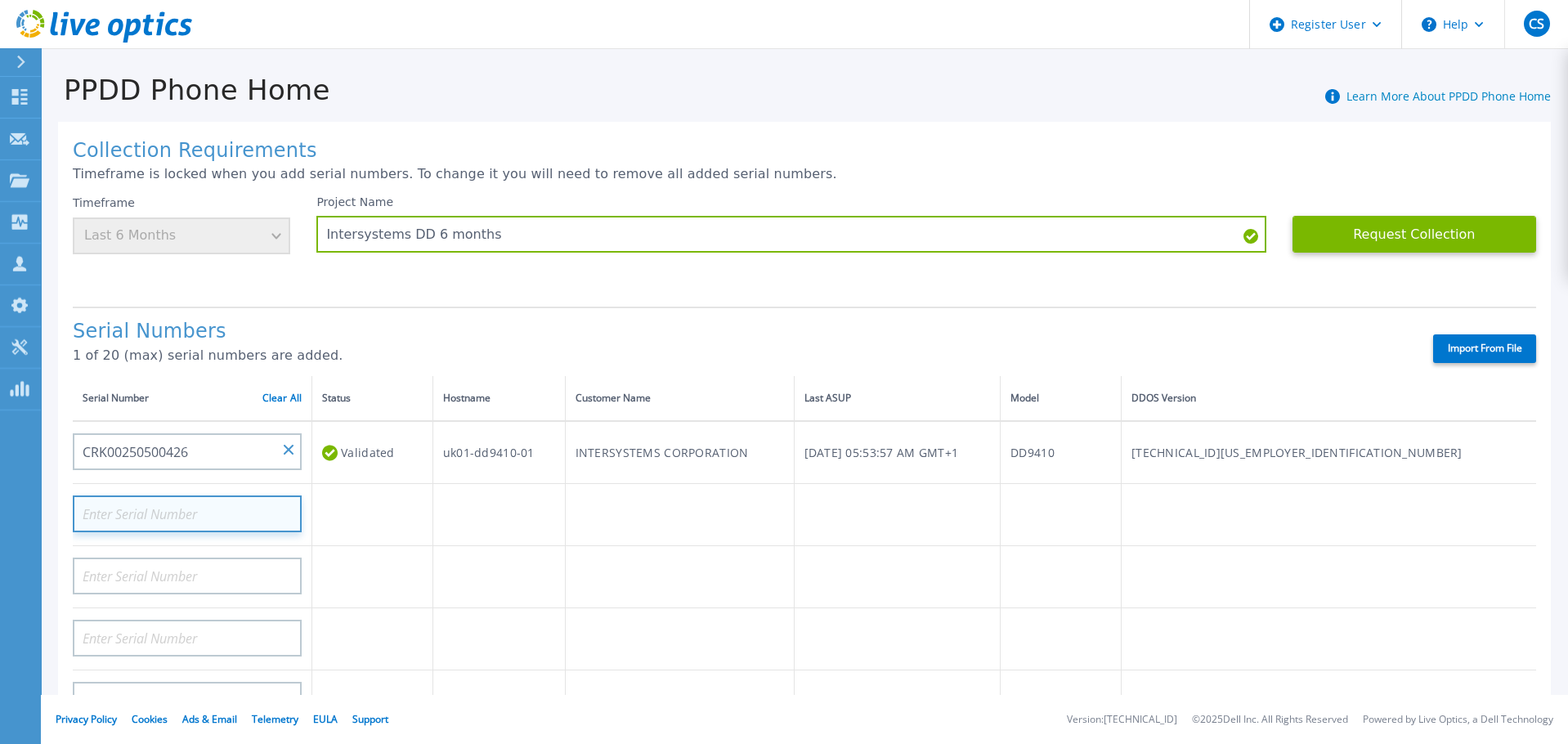
click at [152, 511] on input at bounding box center [187, 514] width 229 height 37
paste input "CRK00250500428"
type input "CRK00250500428"
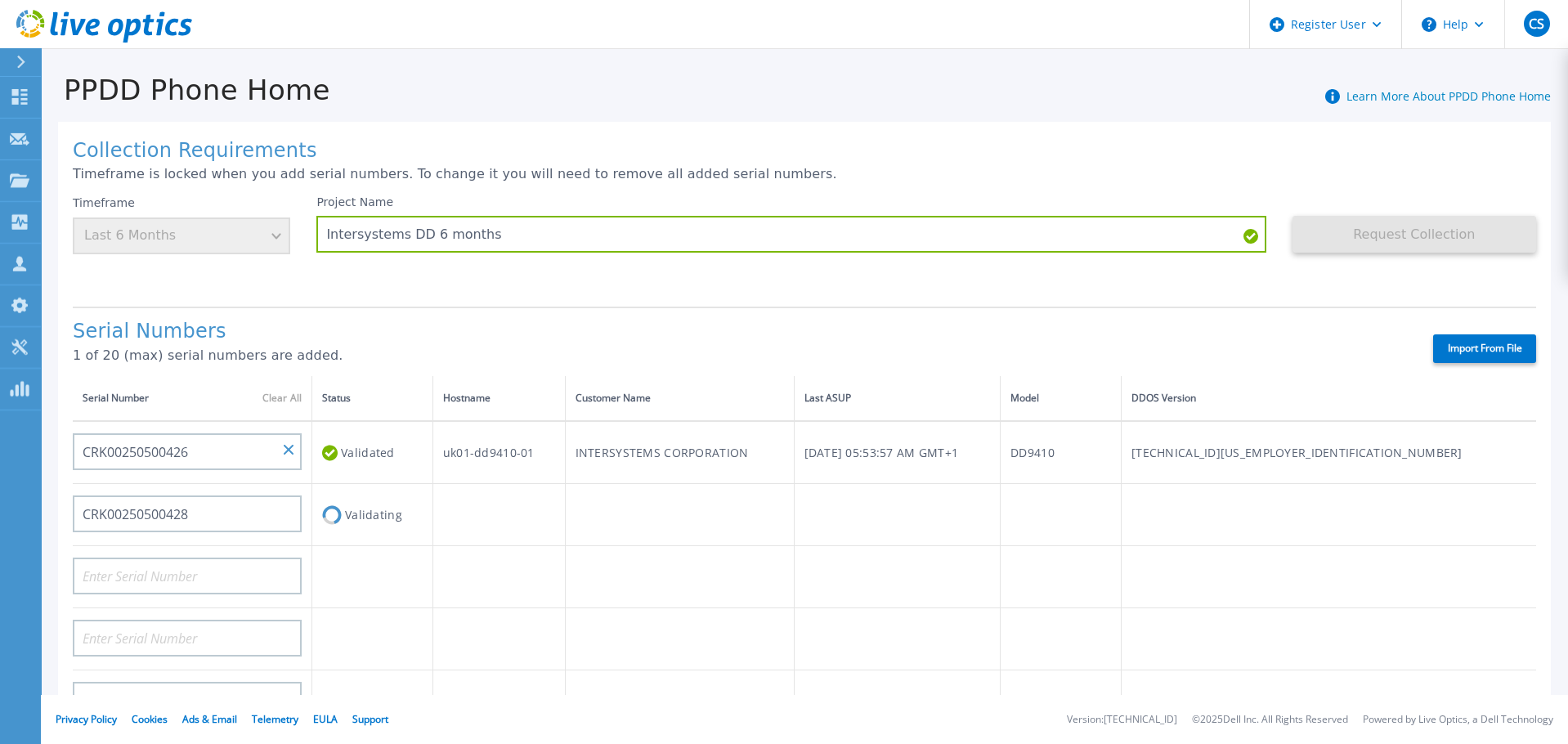
click at [545, 508] on td at bounding box center [499, 514] width 133 height 62
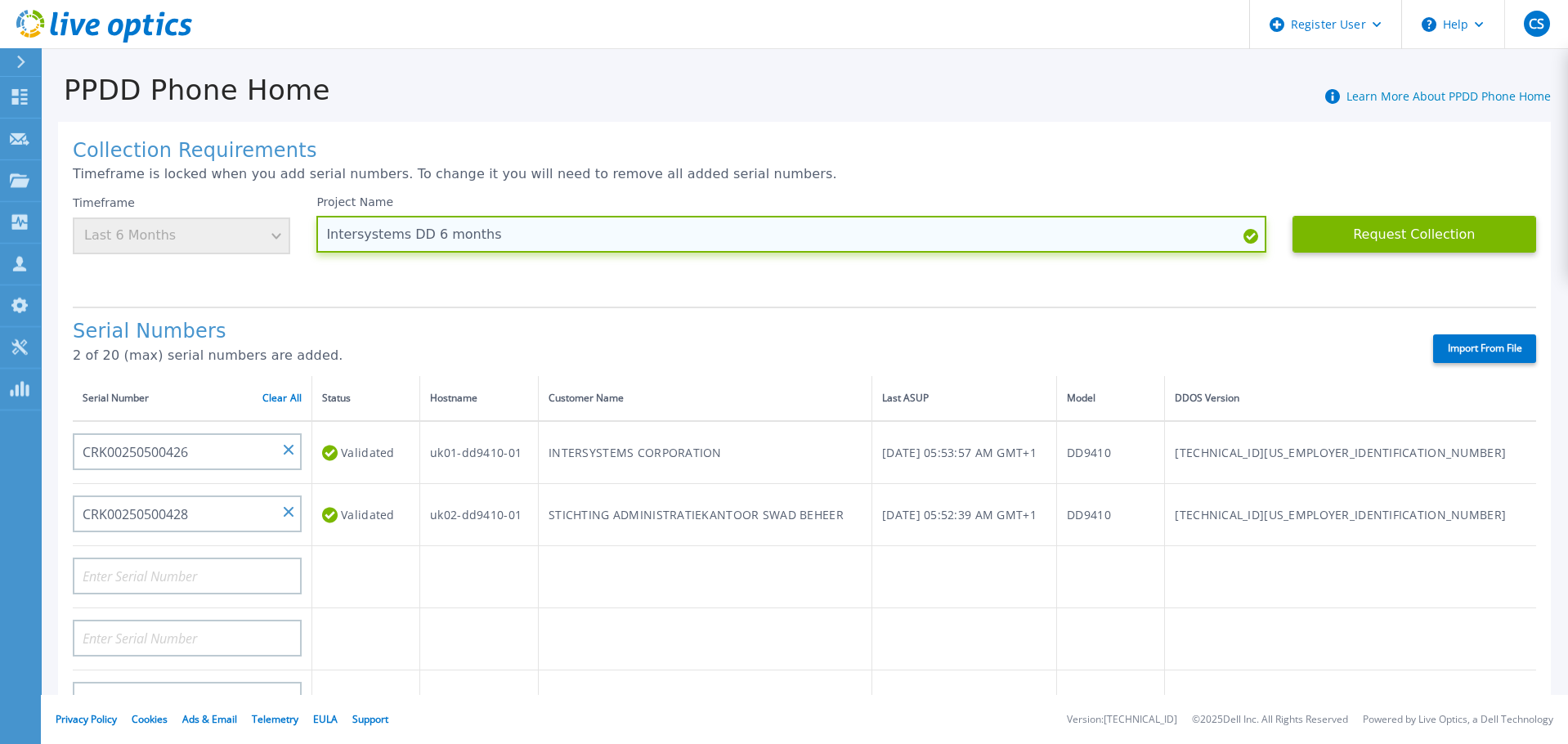
click at [423, 236] on input "Intersystems DD 6 months" at bounding box center [791, 234] width 949 height 37
type input "Intersystems External DDs - 6 months"
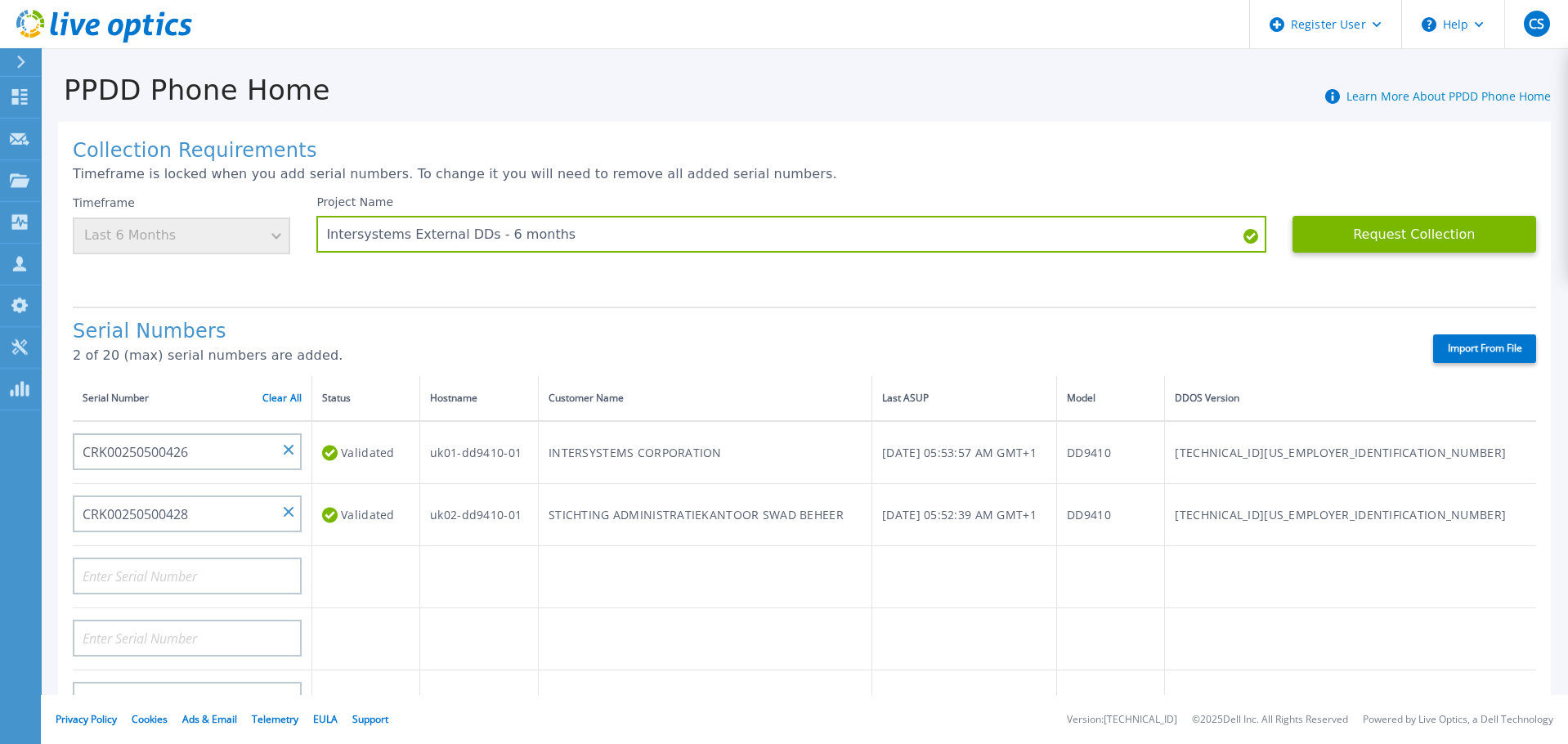
click at [922, 143] on h1 "Collection Requirements" at bounding box center [805, 151] width 1463 height 23
click at [1404, 230] on button "Request Collection" at bounding box center [1413, 234] width 244 height 37
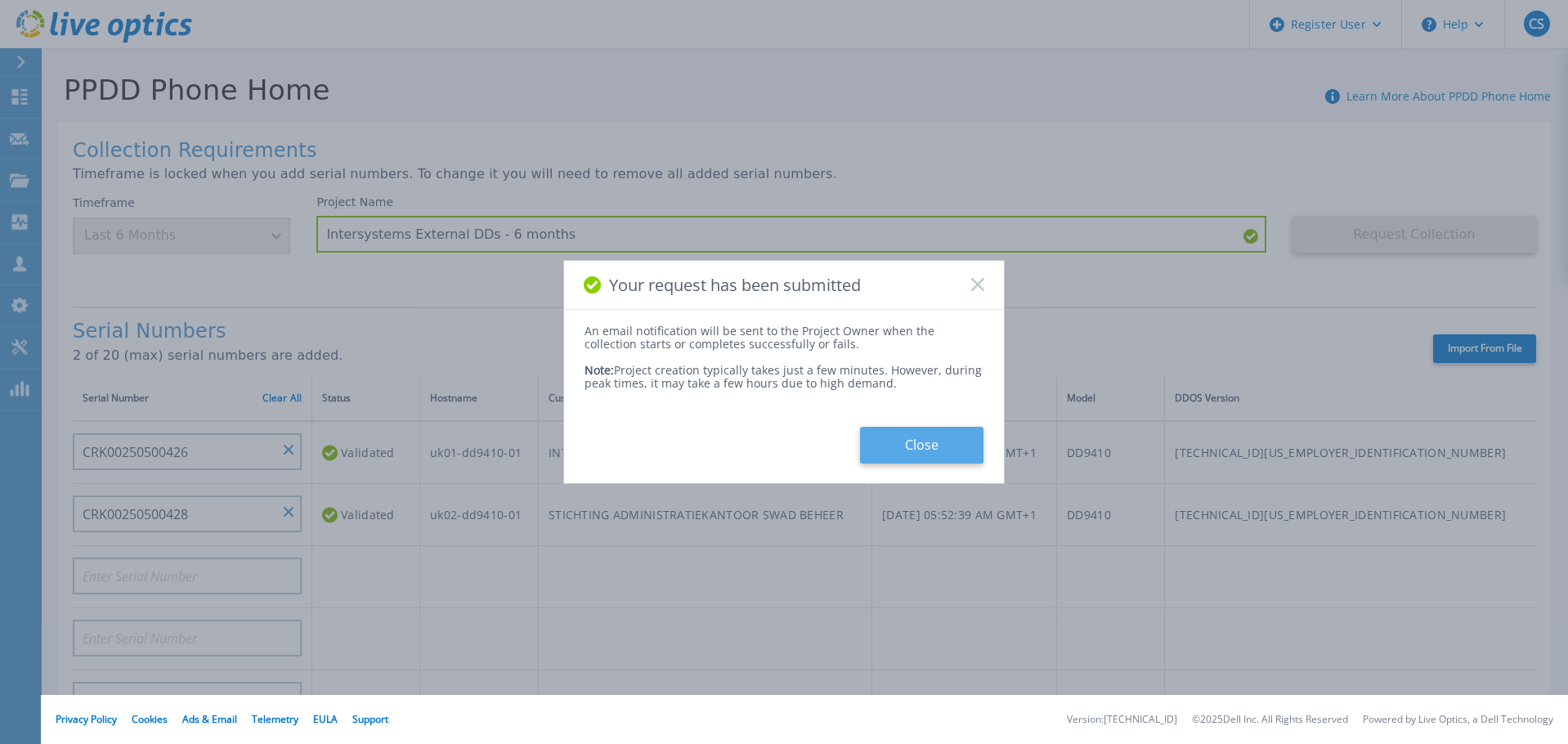
click at [909, 446] on button "Close" at bounding box center [922, 445] width 123 height 37
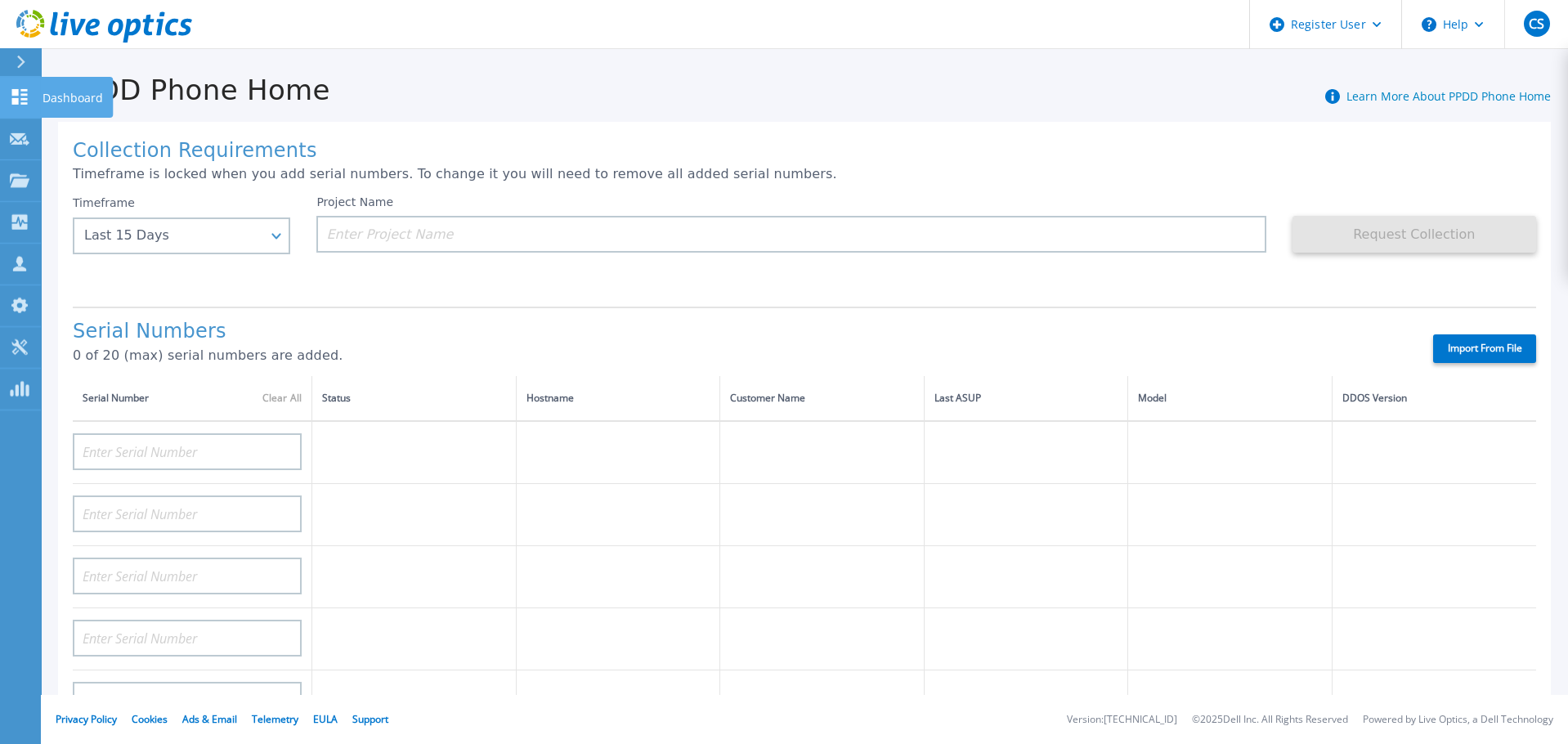
click at [18, 99] on icon at bounding box center [20, 97] width 16 height 16
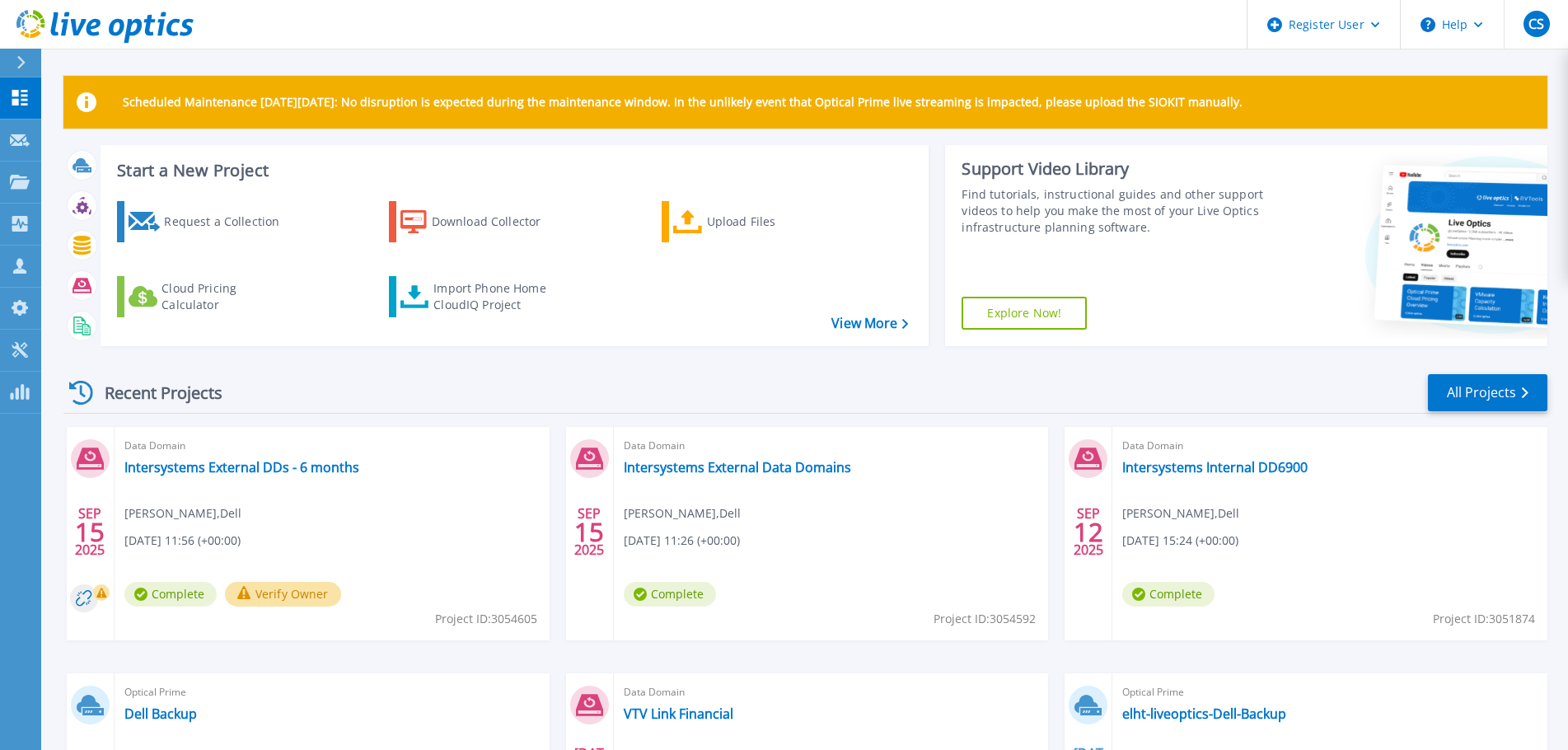
click at [282, 590] on button "Verify Owner" at bounding box center [283, 594] width 116 height 25
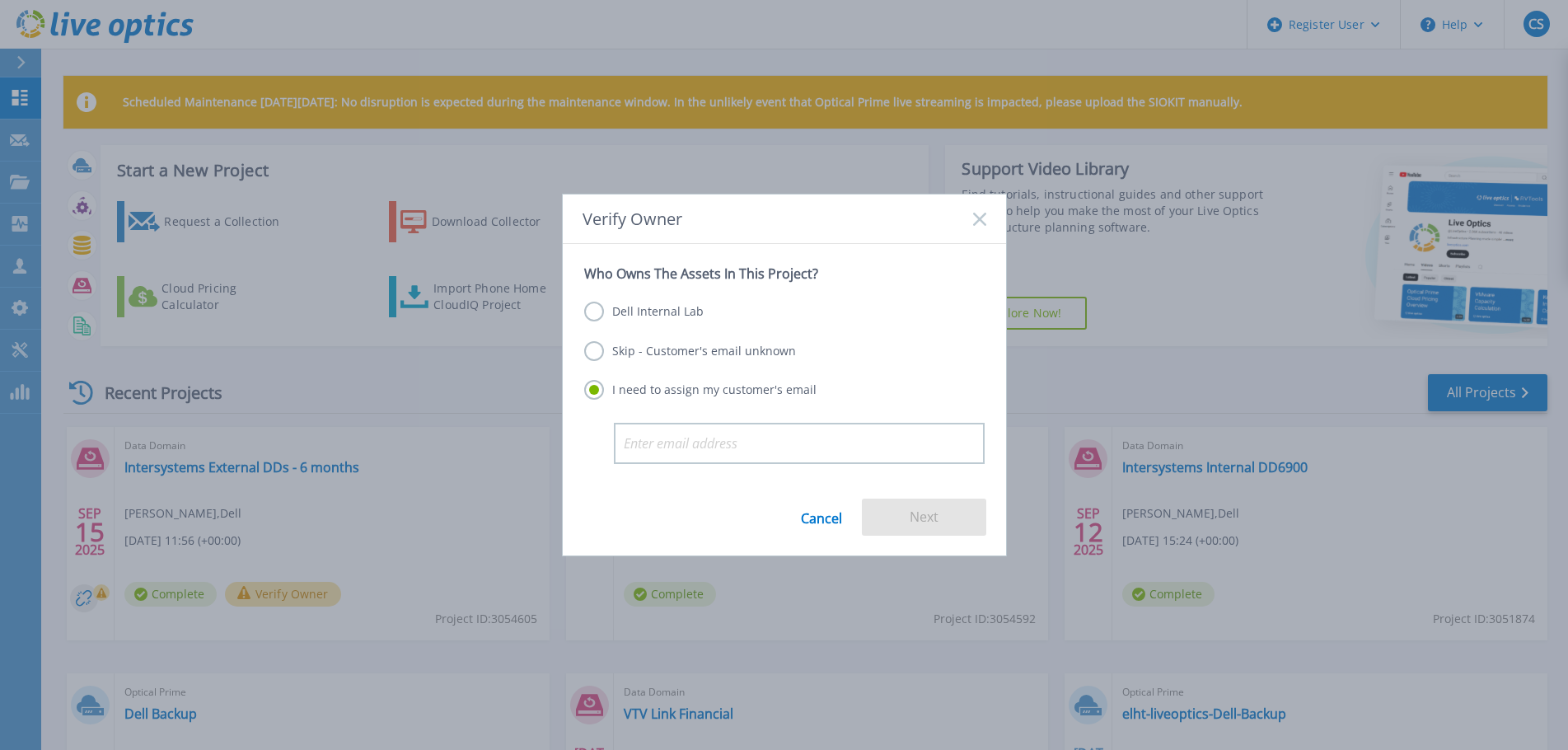
click at [653, 302] on label "Dell Internal Lab" at bounding box center [644, 311] width 120 height 20
click at [0, 0] on input "Dell Internal Lab" at bounding box center [0, 0] width 0 height 0
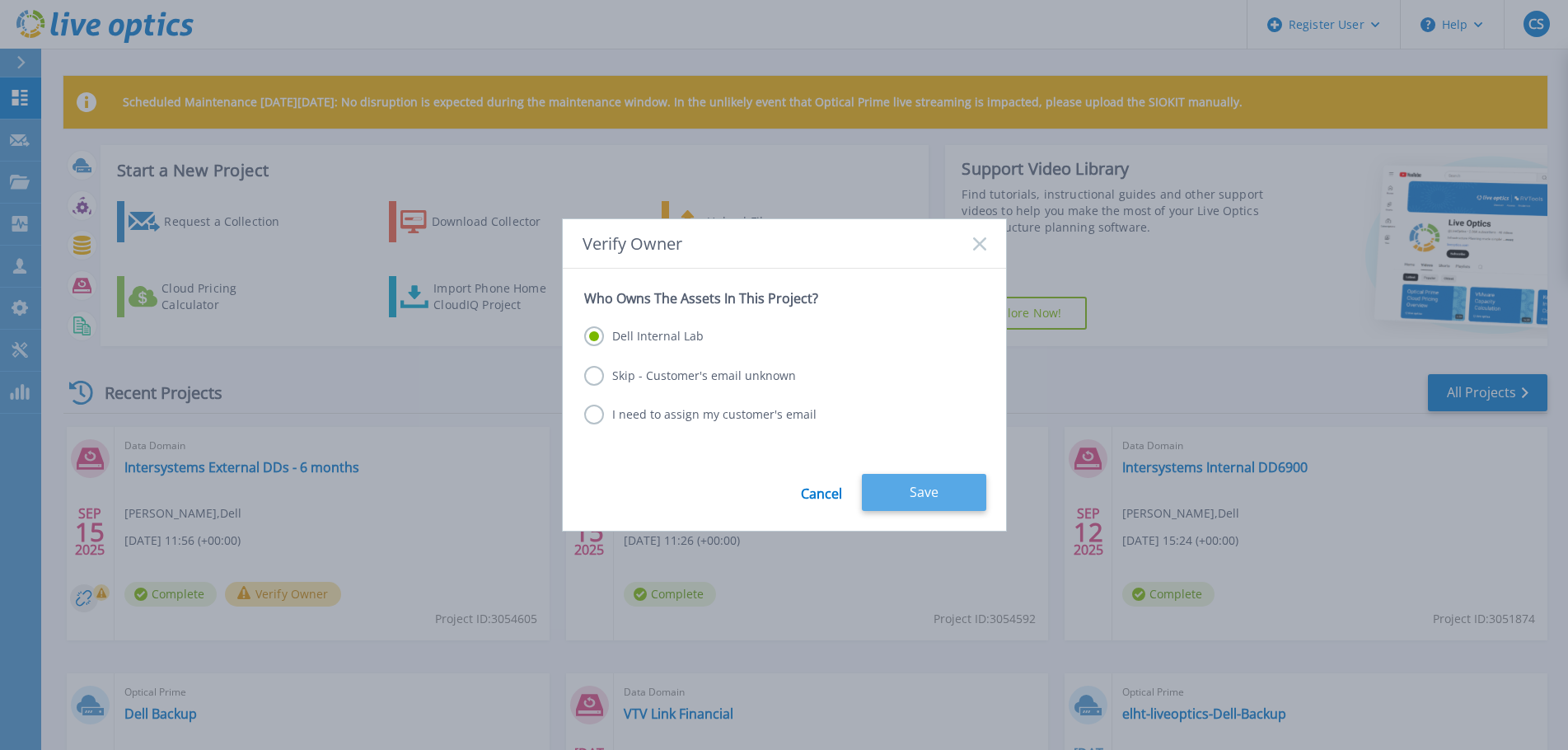
click at [929, 492] on button "Save" at bounding box center [924, 492] width 124 height 37
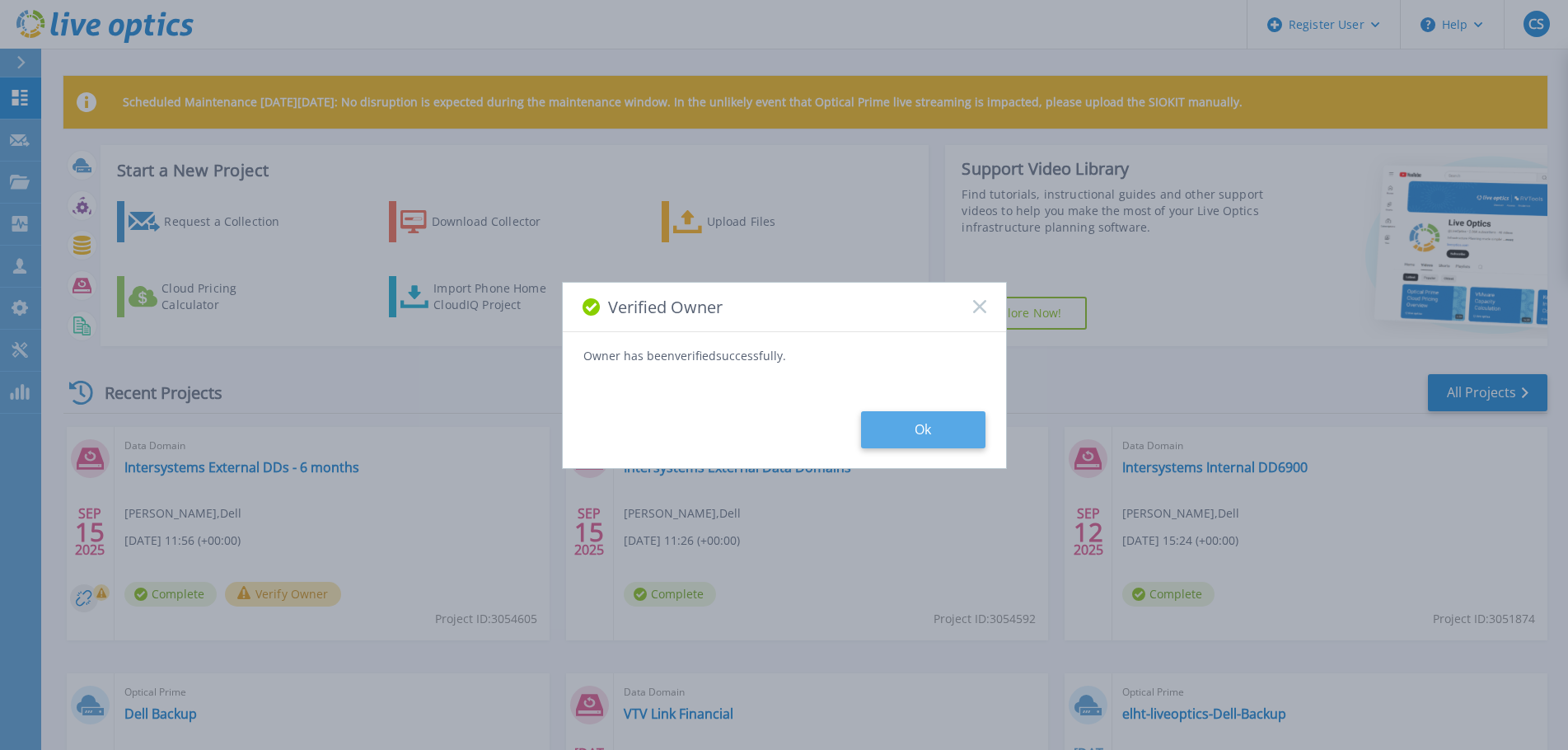
click at [945, 426] on button "Ok" at bounding box center [923, 430] width 124 height 37
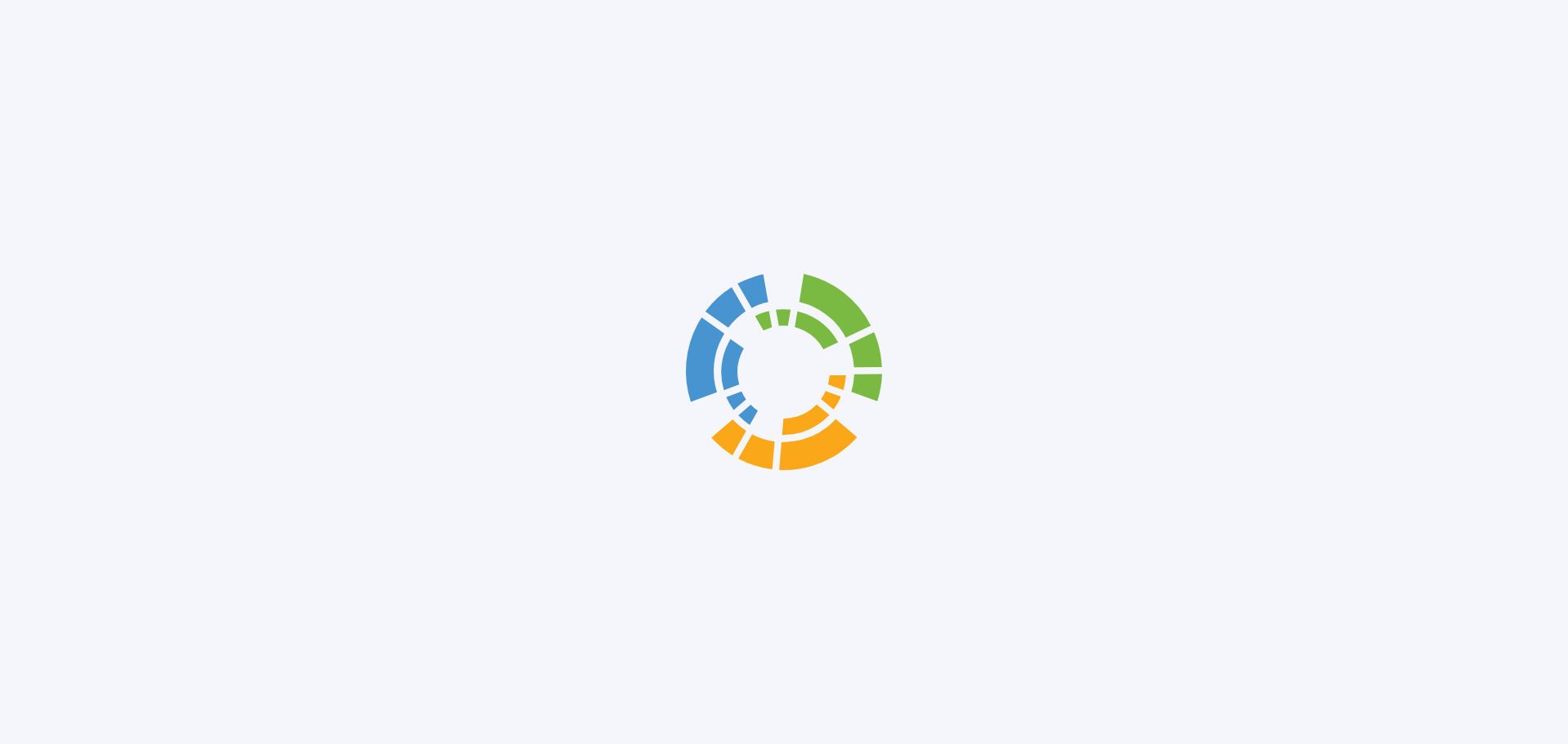
click at [275, 469] on div at bounding box center [784, 372] width 1568 height 744
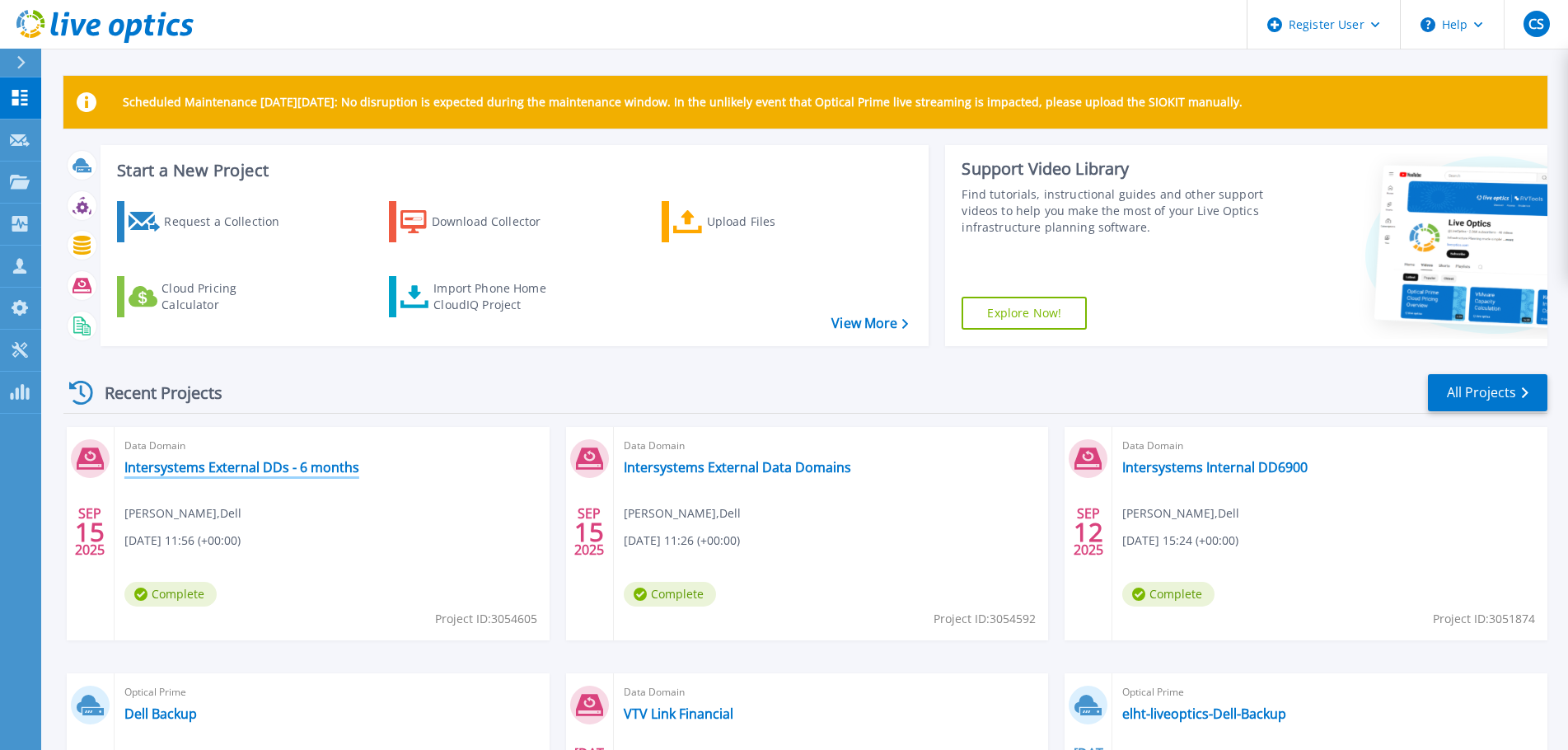
click at [294, 473] on link "Intersystems External DDs - 6 months" at bounding box center [241, 467] width 235 height 17
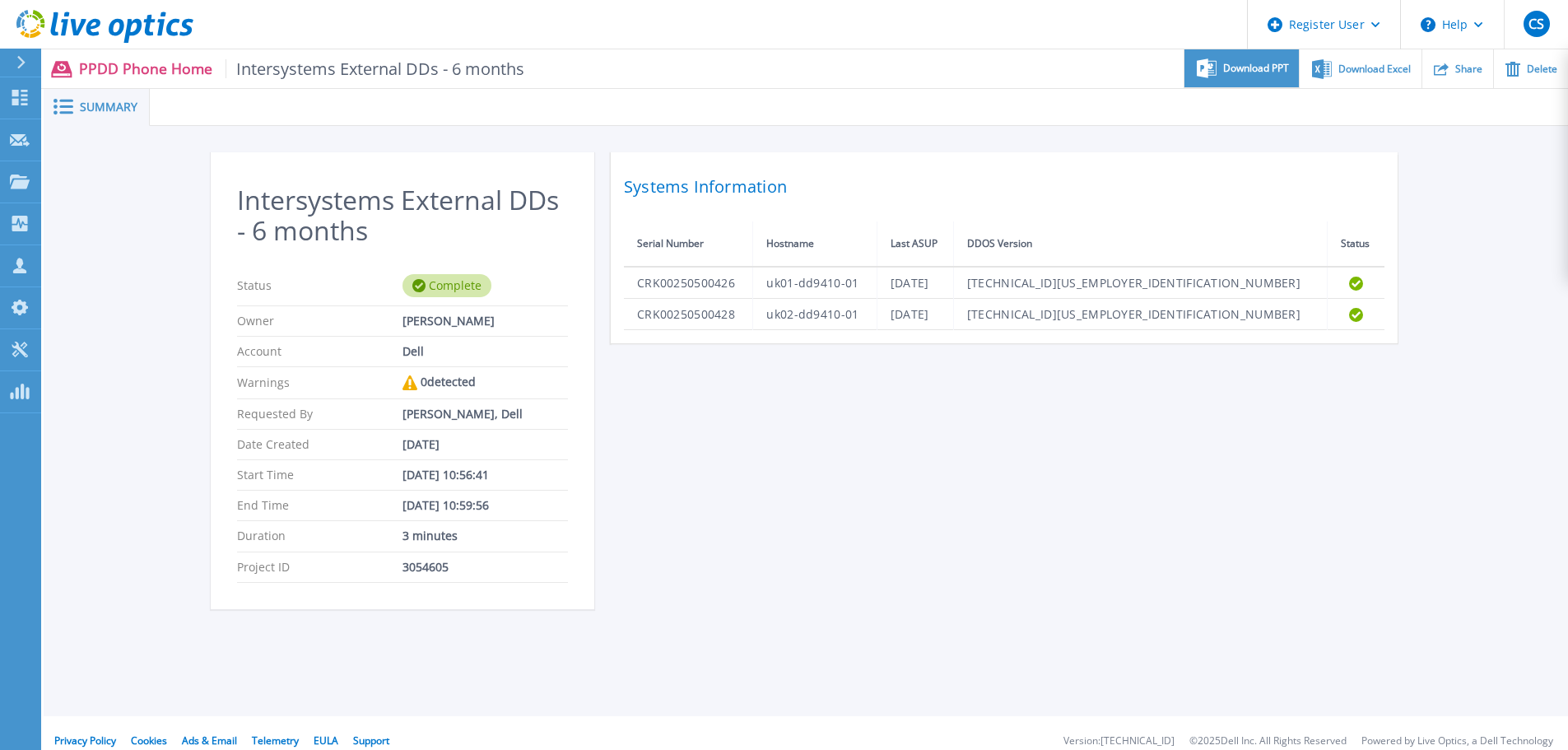
click at [1240, 81] on div "Download PPT" at bounding box center [1240, 69] width 114 height 39
click at [1370, 66] on span "Download Excel" at bounding box center [1374, 68] width 73 height 10
